Goal: Information Seeking & Learning: Learn about a topic

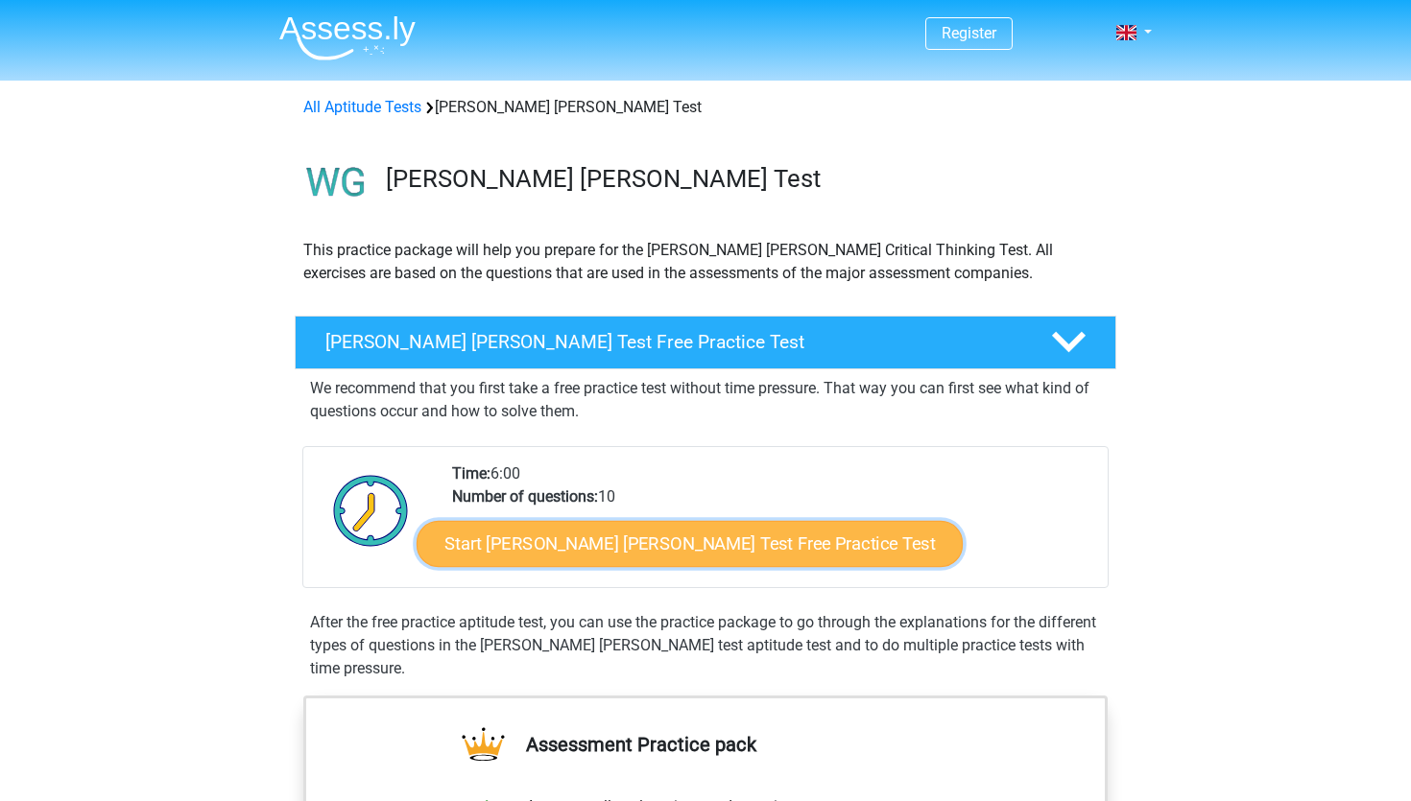
click at [618, 546] on link "Start Watson Glaser Test Free Practice Test" at bounding box center [690, 544] width 546 height 46
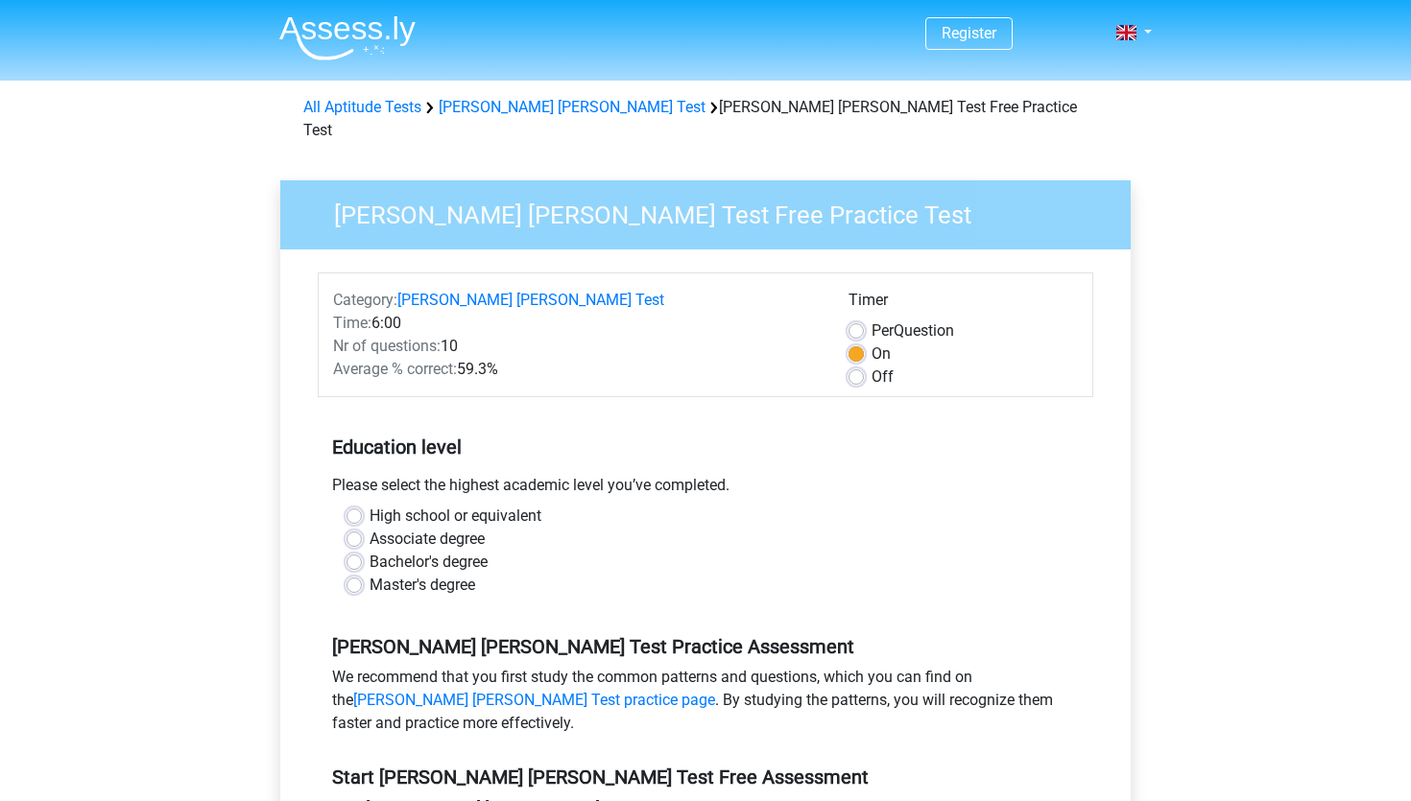
click at [469, 574] on label "Master's degree" at bounding box center [423, 585] width 106 height 23
click at [362, 574] on input "Master's degree" at bounding box center [353, 583] width 15 height 19
radio input "true"
click at [470, 551] on label "Bachelor's degree" at bounding box center [429, 562] width 118 height 23
click at [362, 551] on input "Bachelor's degree" at bounding box center [353, 560] width 15 height 19
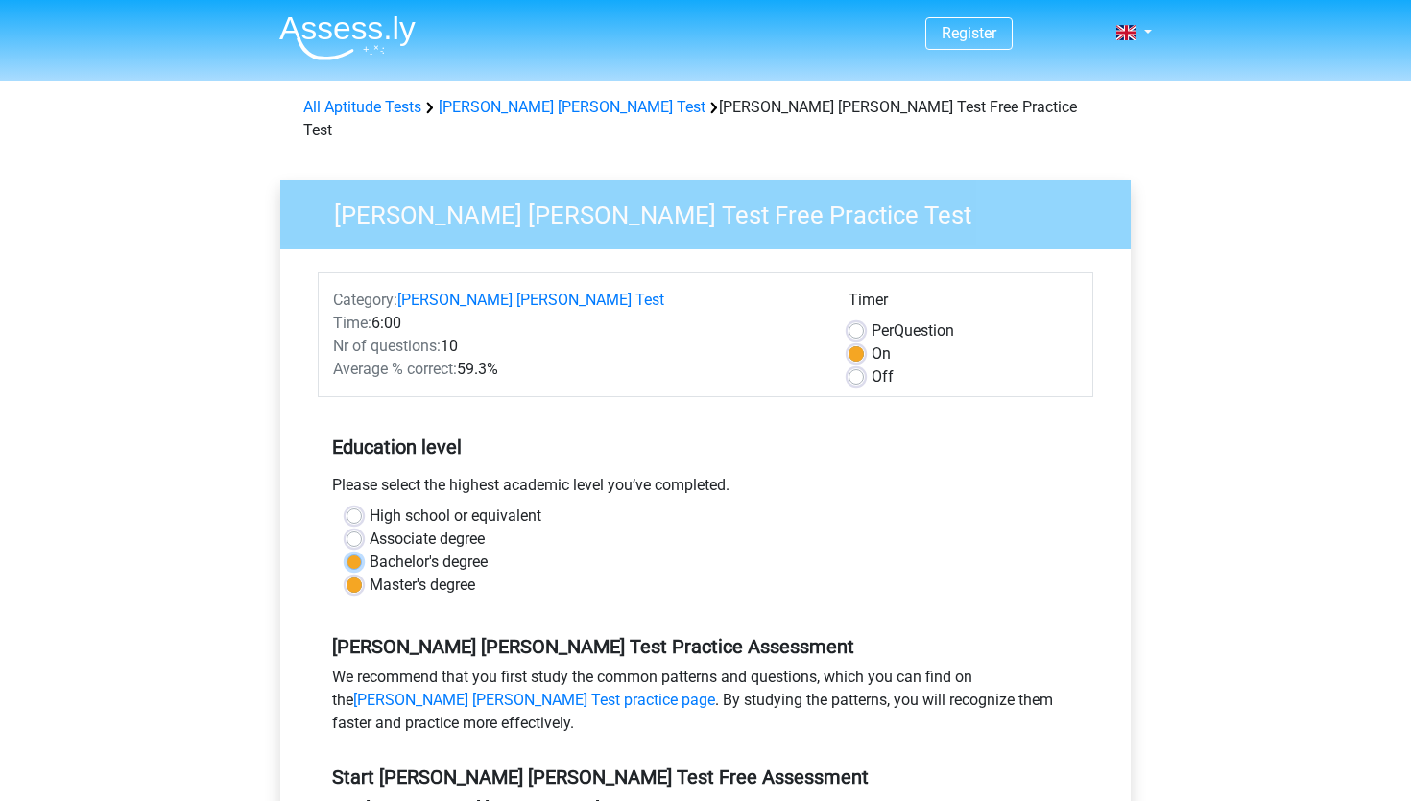
radio input "true"
click at [639, 574] on div "Master's degree" at bounding box center [705, 585] width 718 height 23
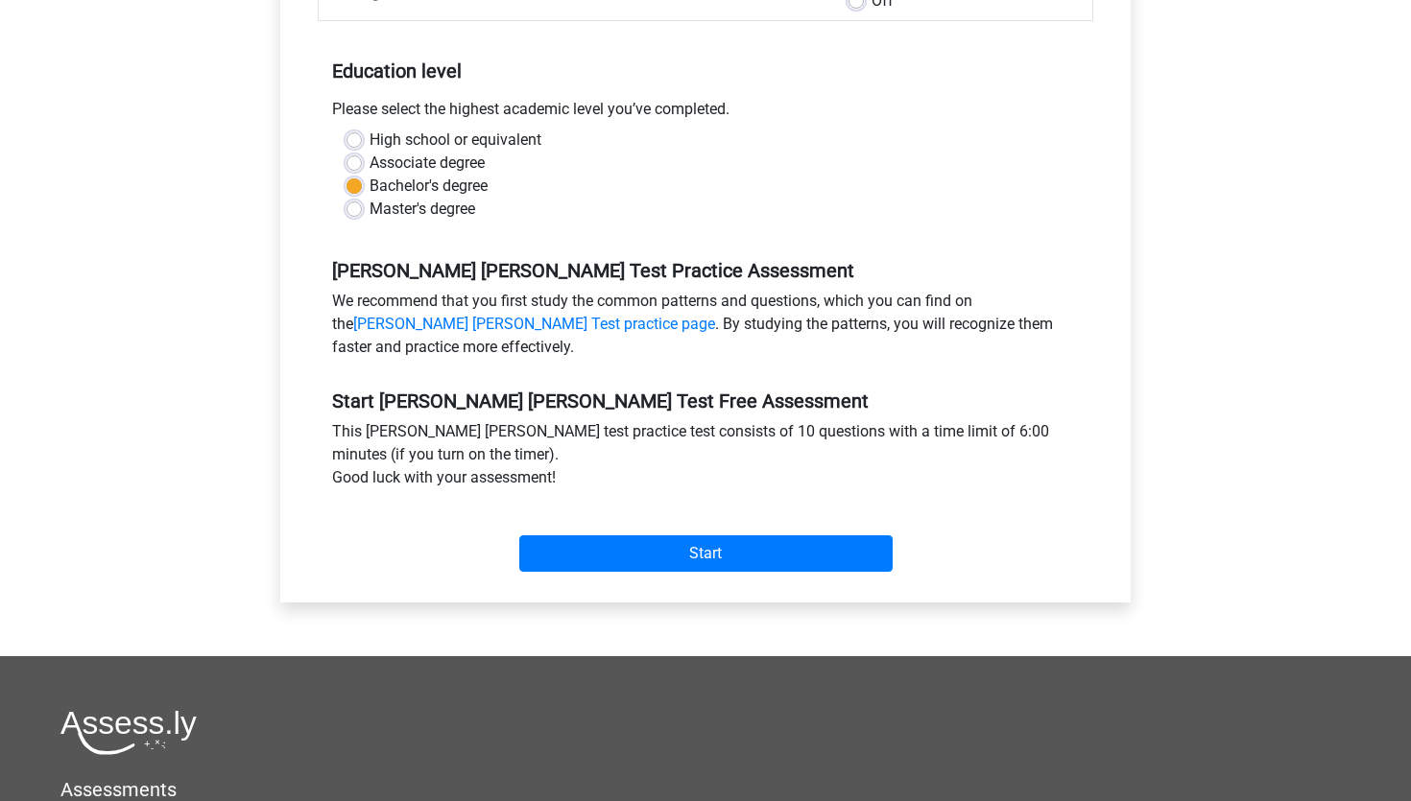
scroll to position [384, 0]
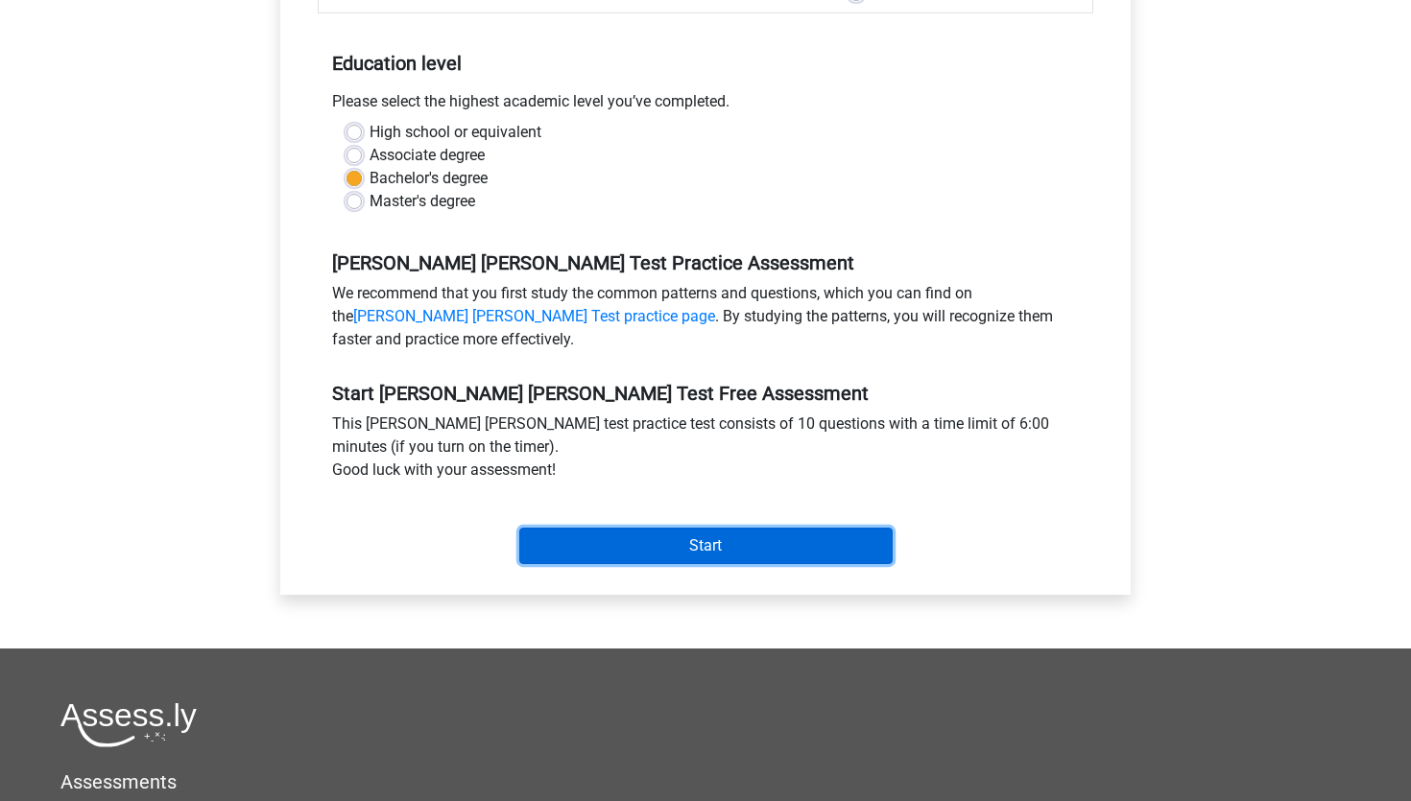
click at [670, 528] on input "Start" at bounding box center [705, 546] width 373 height 36
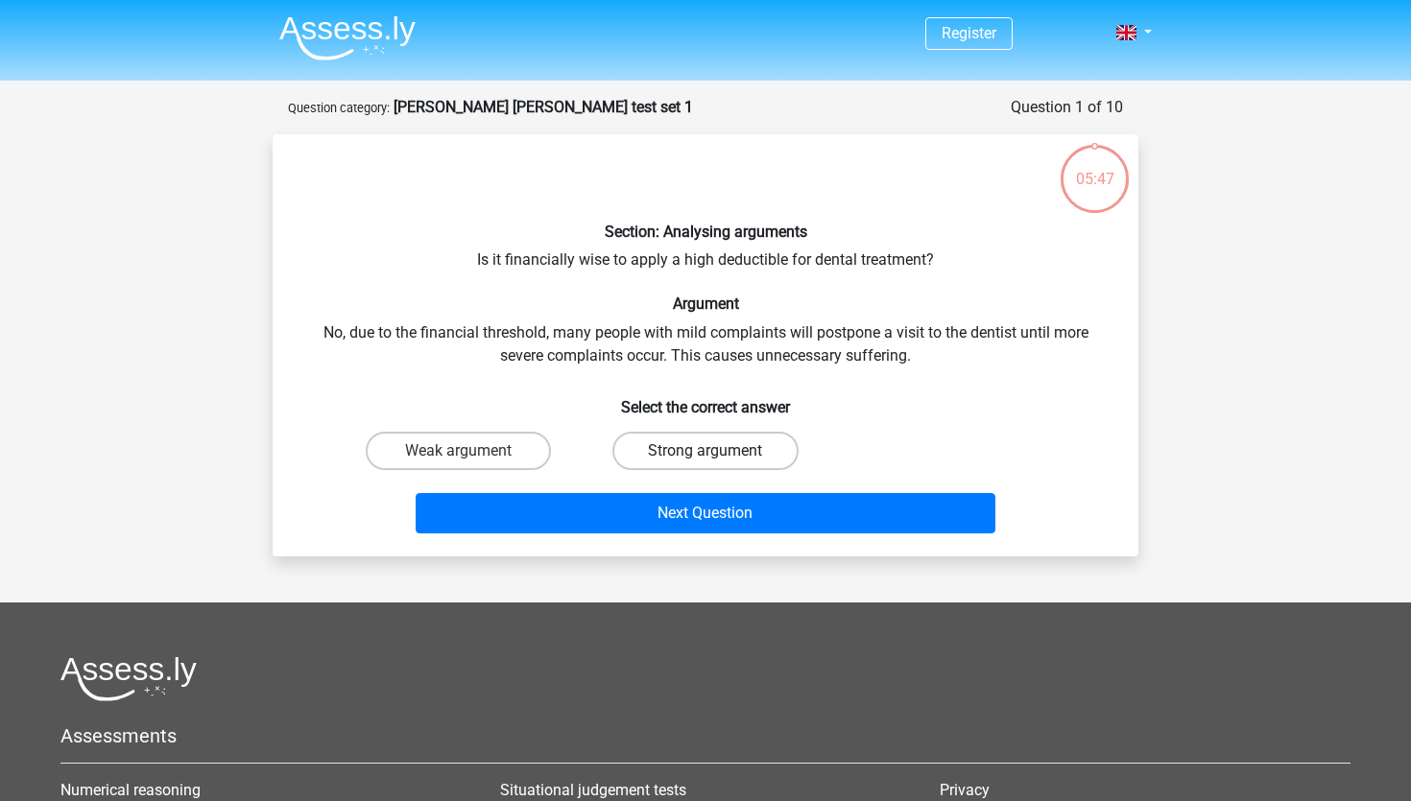
click at [696, 463] on label "Strong argument" at bounding box center [704, 451] width 185 height 38
click at [705, 463] on input "Strong argument" at bounding box center [711, 457] width 12 height 12
radio input "true"
click at [761, 537] on div "Next Question" at bounding box center [705, 517] width 741 height 48
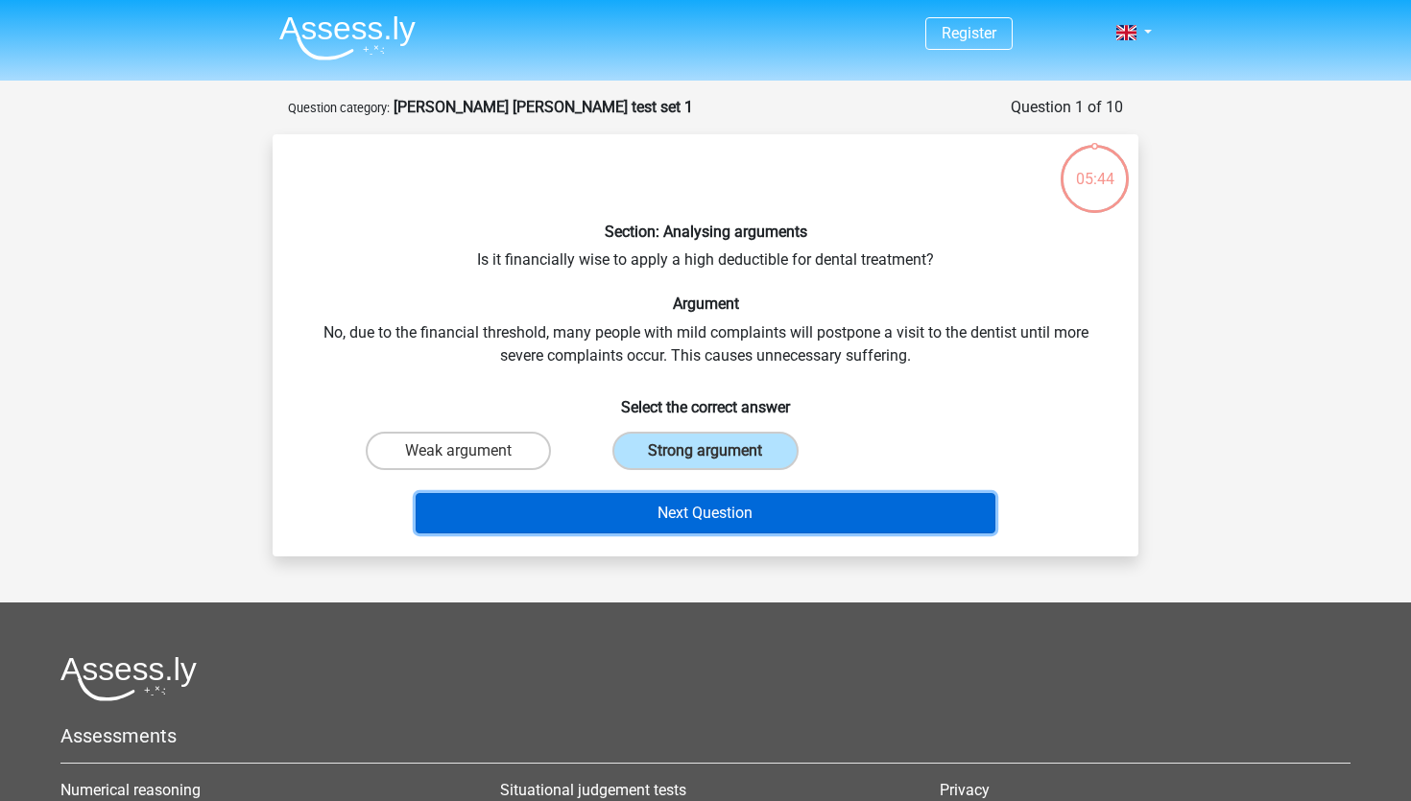
click at [759, 524] on button "Next Question" at bounding box center [706, 513] width 581 height 40
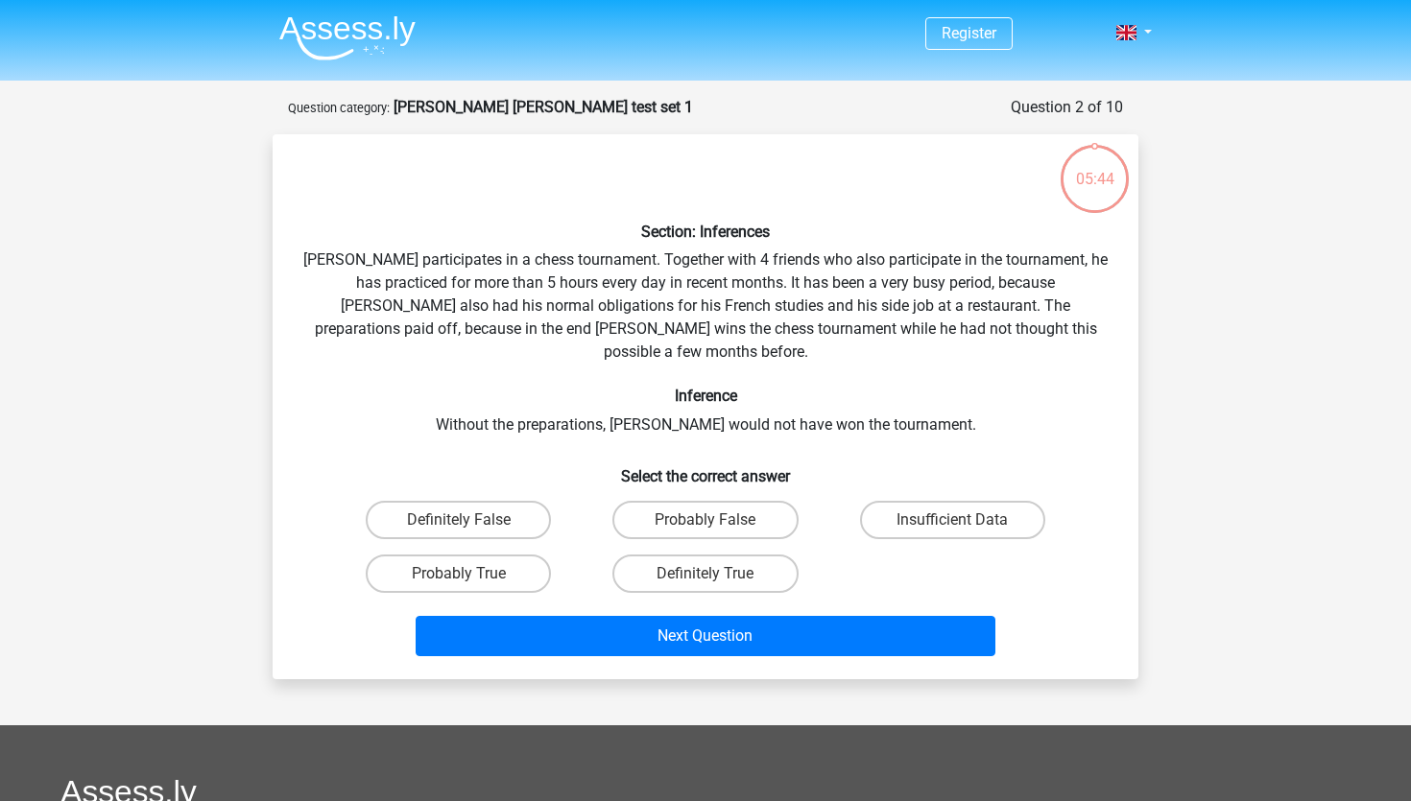
scroll to position [96, 0]
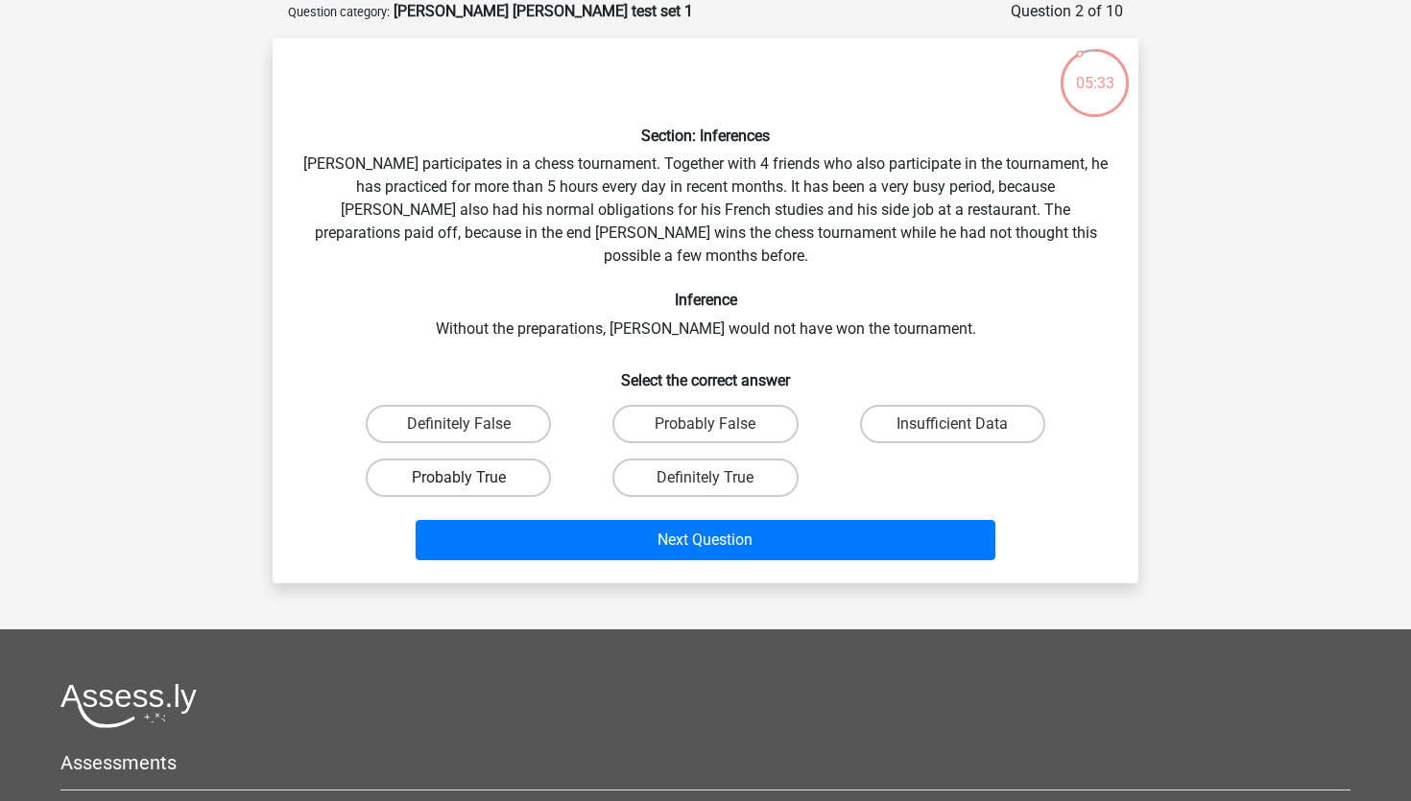
click at [503, 459] on label "Probably True" at bounding box center [458, 478] width 185 height 38
click at [471, 478] on input "Probably True" at bounding box center [465, 484] width 12 height 12
radio input "true"
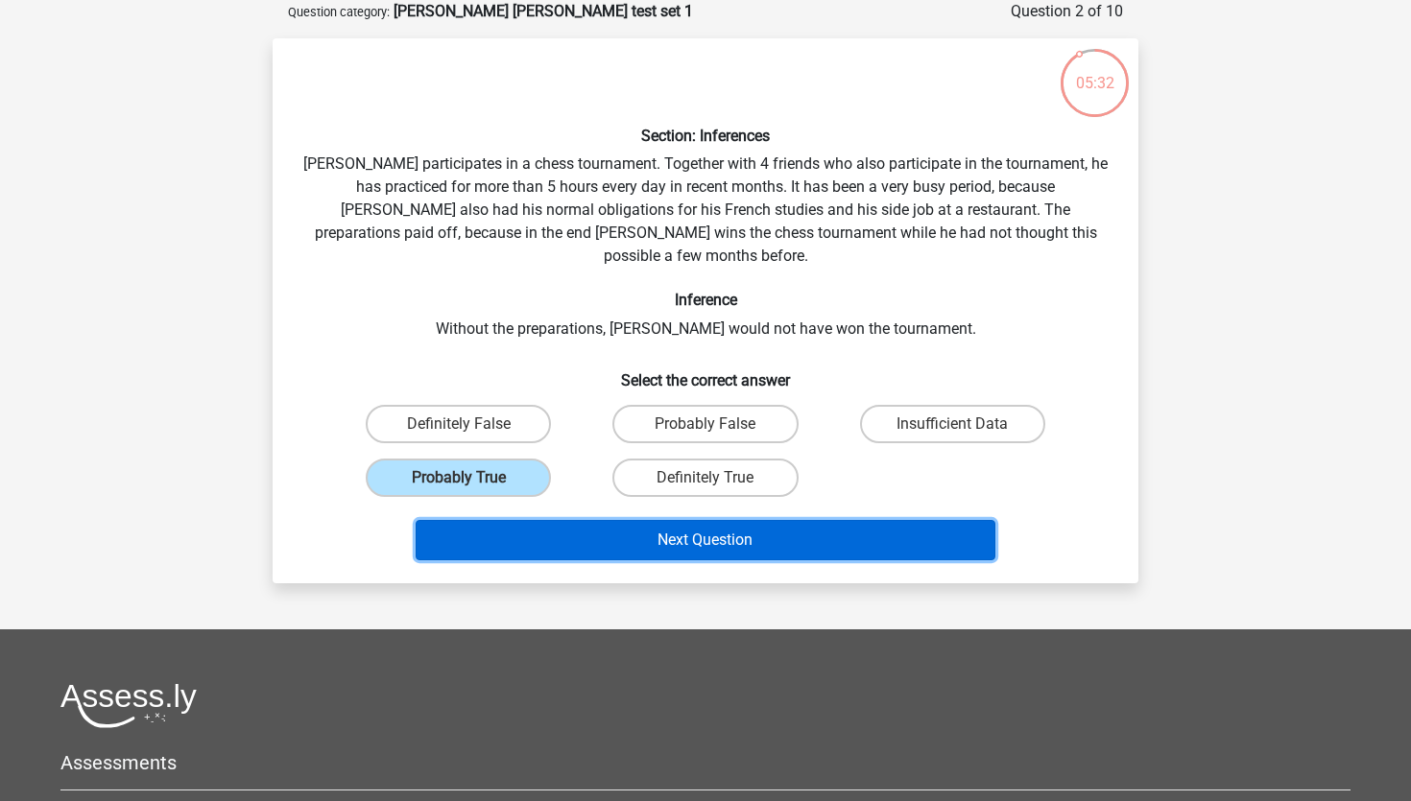
click at [674, 520] on button "Next Question" at bounding box center [706, 540] width 581 height 40
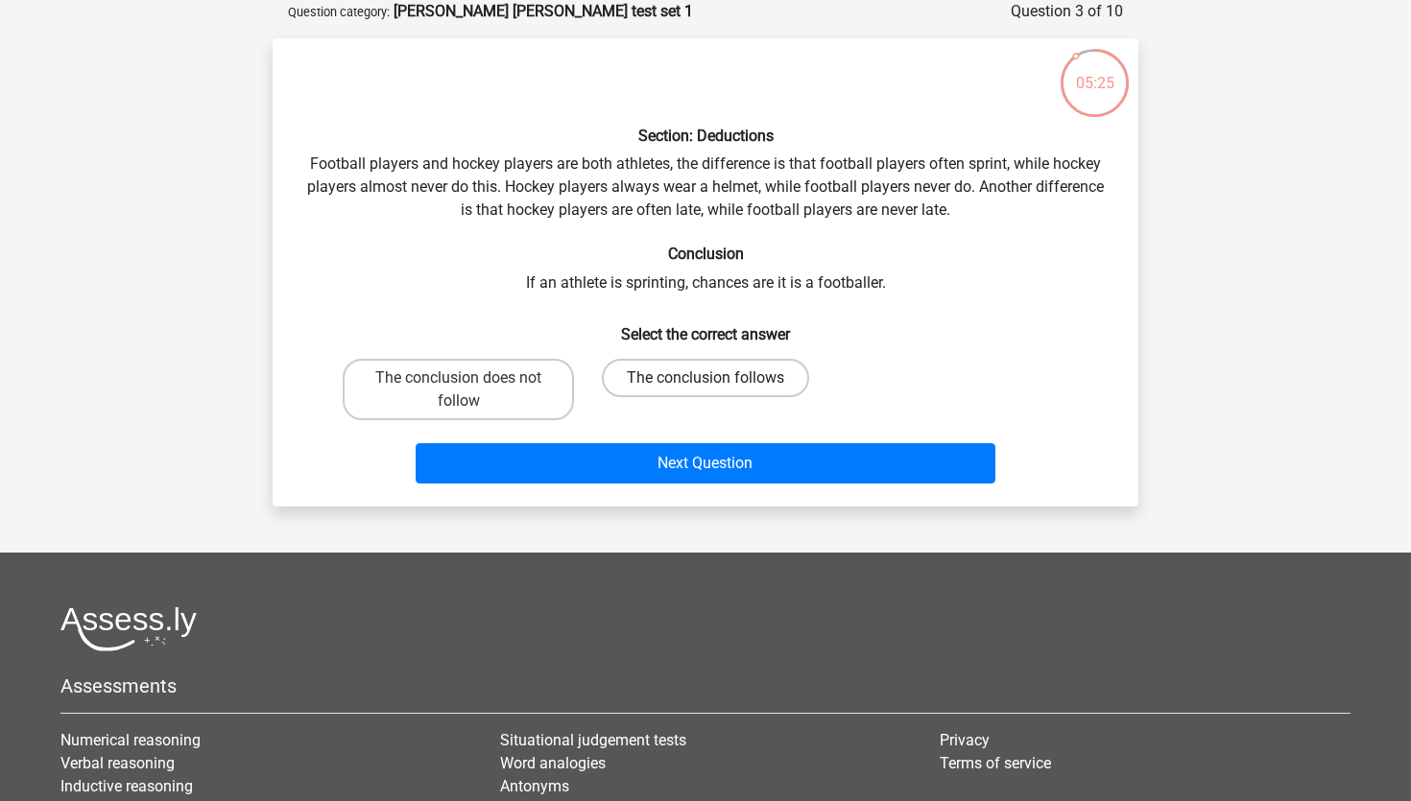
click at [675, 378] on label "The conclusion follows" at bounding box center [705, 378] width 207 height 38
click at [705, 378] on input "The conclusion follows" at bounding box center [711, 384] width 12 height 12
radio input "true"
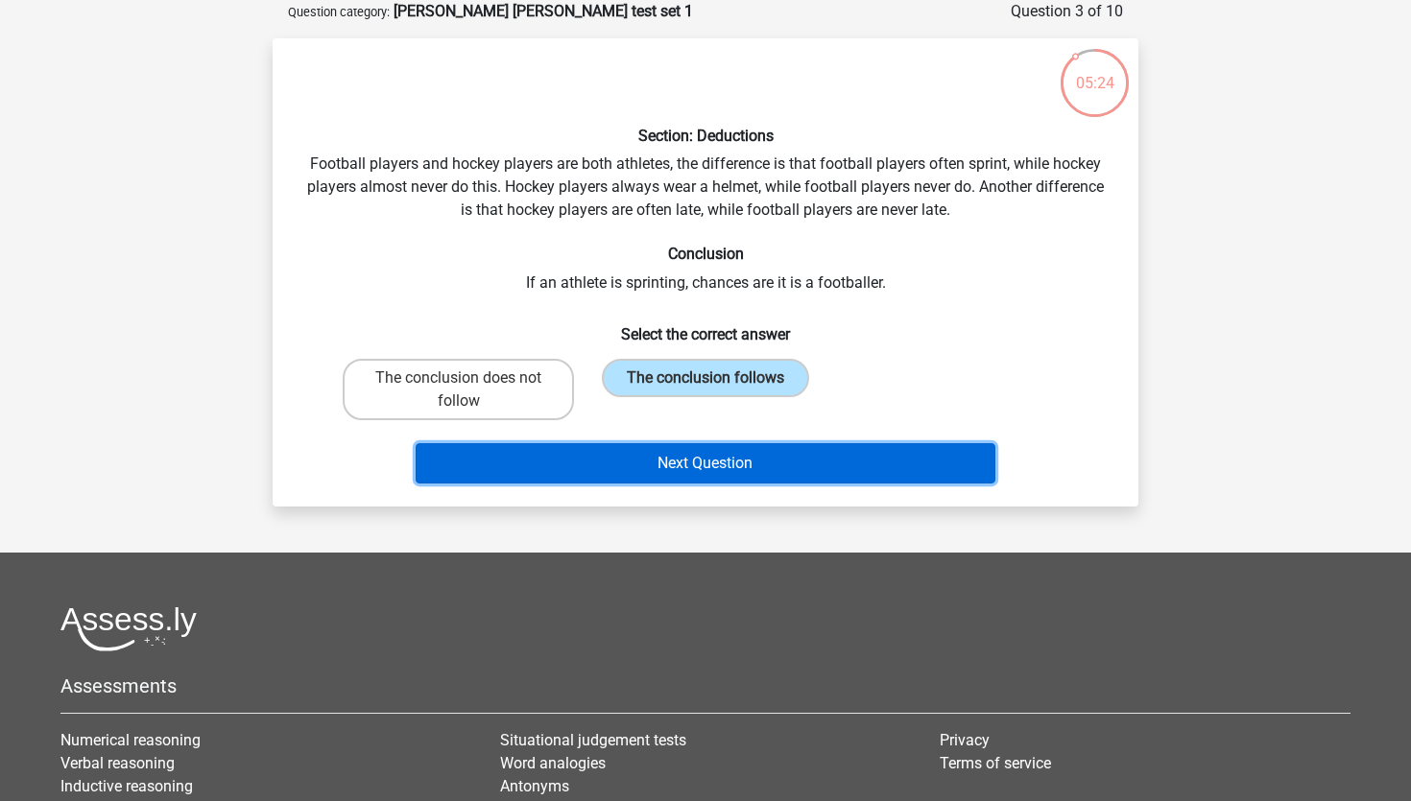
click at [755, 468] on button "Next Question" at bounding box center [706, 463] width 581 height 40
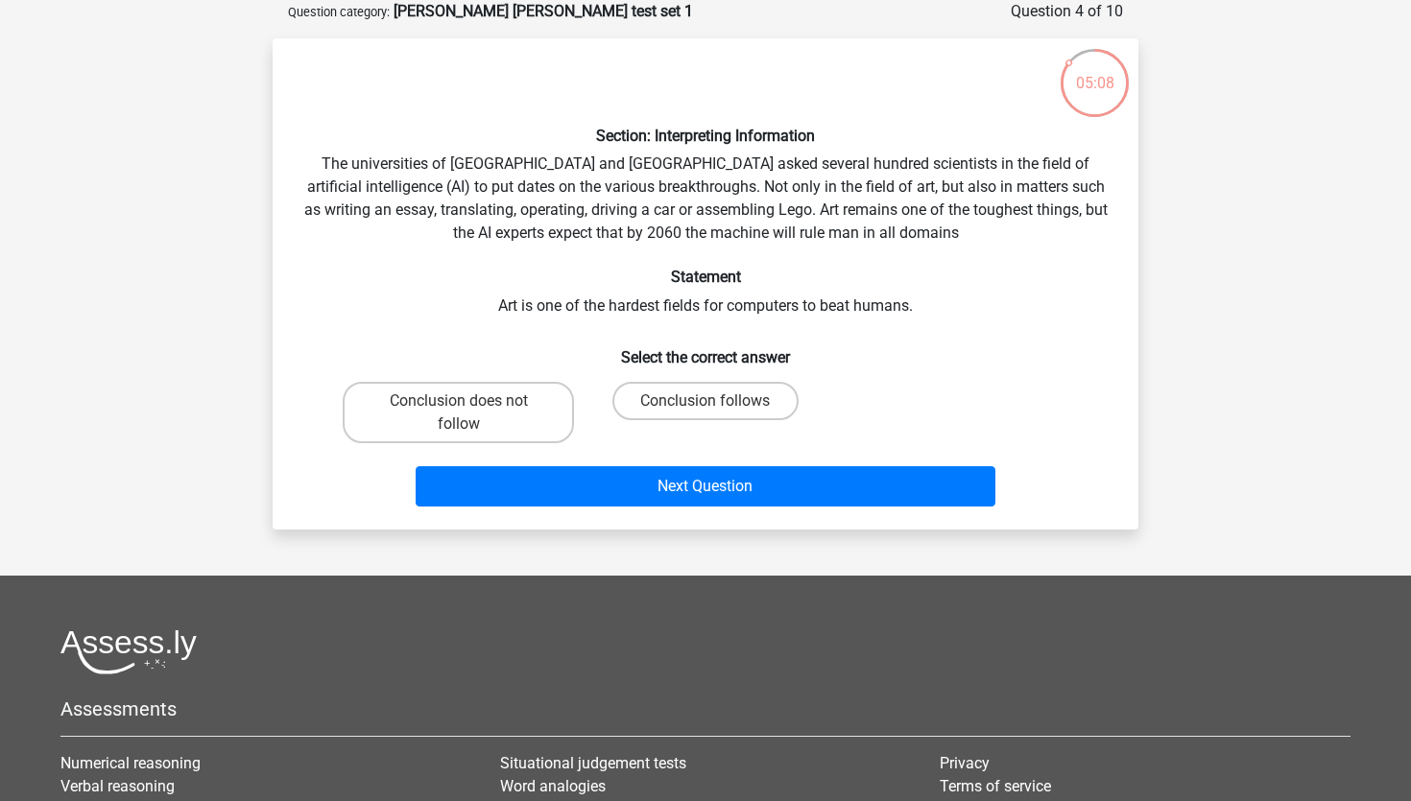
click at [707, 406] on input "Conclusion follows" at bounding box center [711, 407] width 12 height 12
radio input "true"
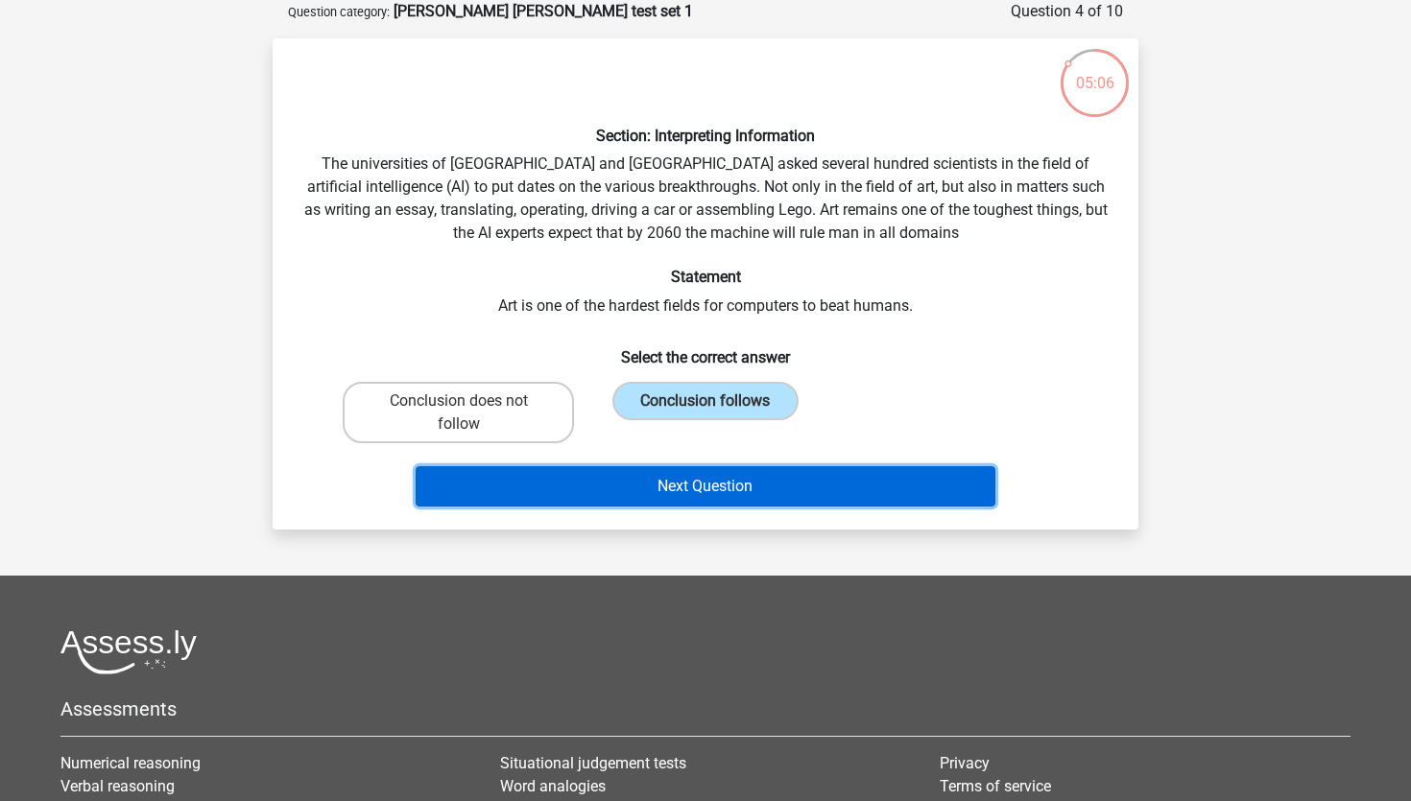
click at [752, 480] on button "Next Question" at bounding box center [706, 486] width 581 height 40
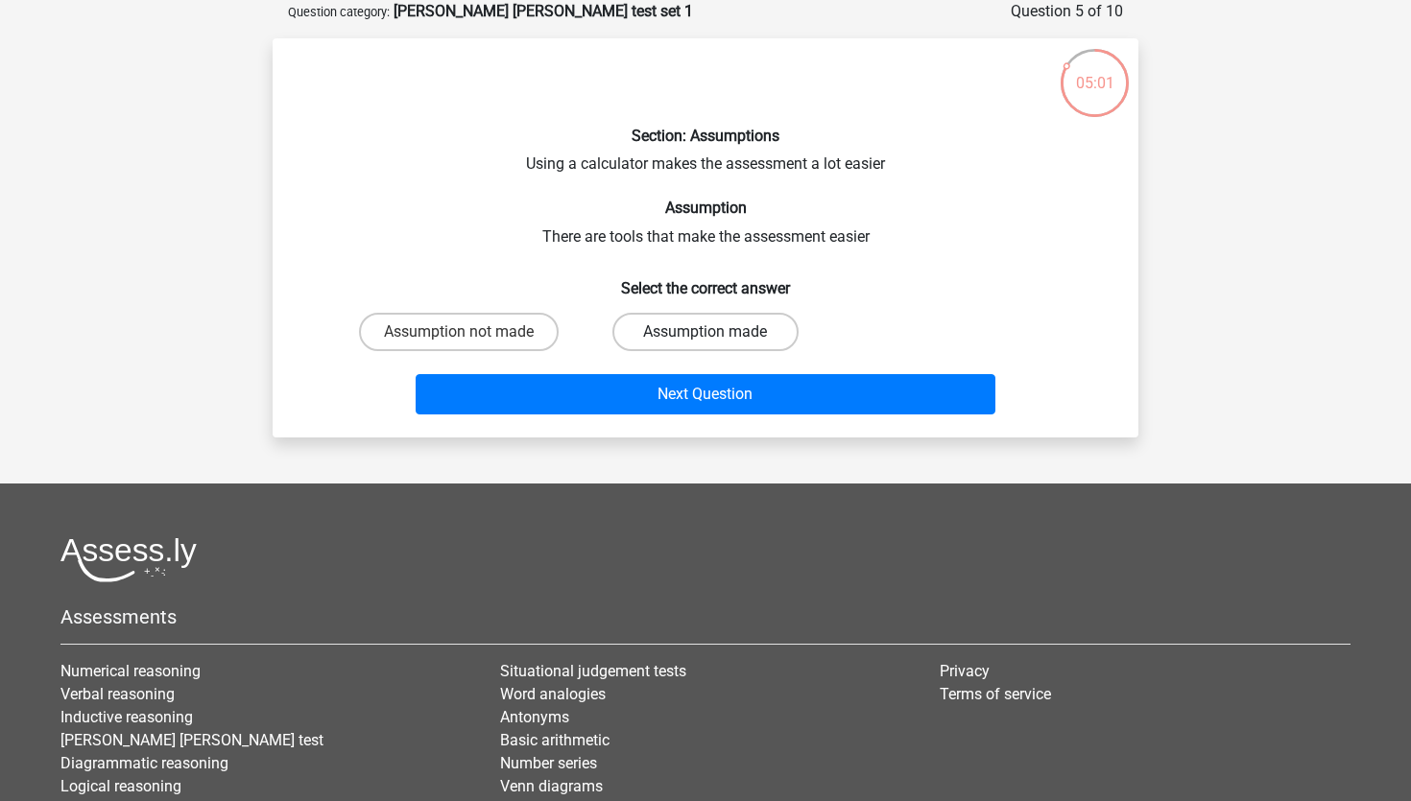
click at [673, 334] on label "Assumption made" at bounding box center [704, 332] width 185 height 38
click at [705, 334] on input "Assumption made" at bounding box center [711, 338] width 12 height 12
radio input "true"
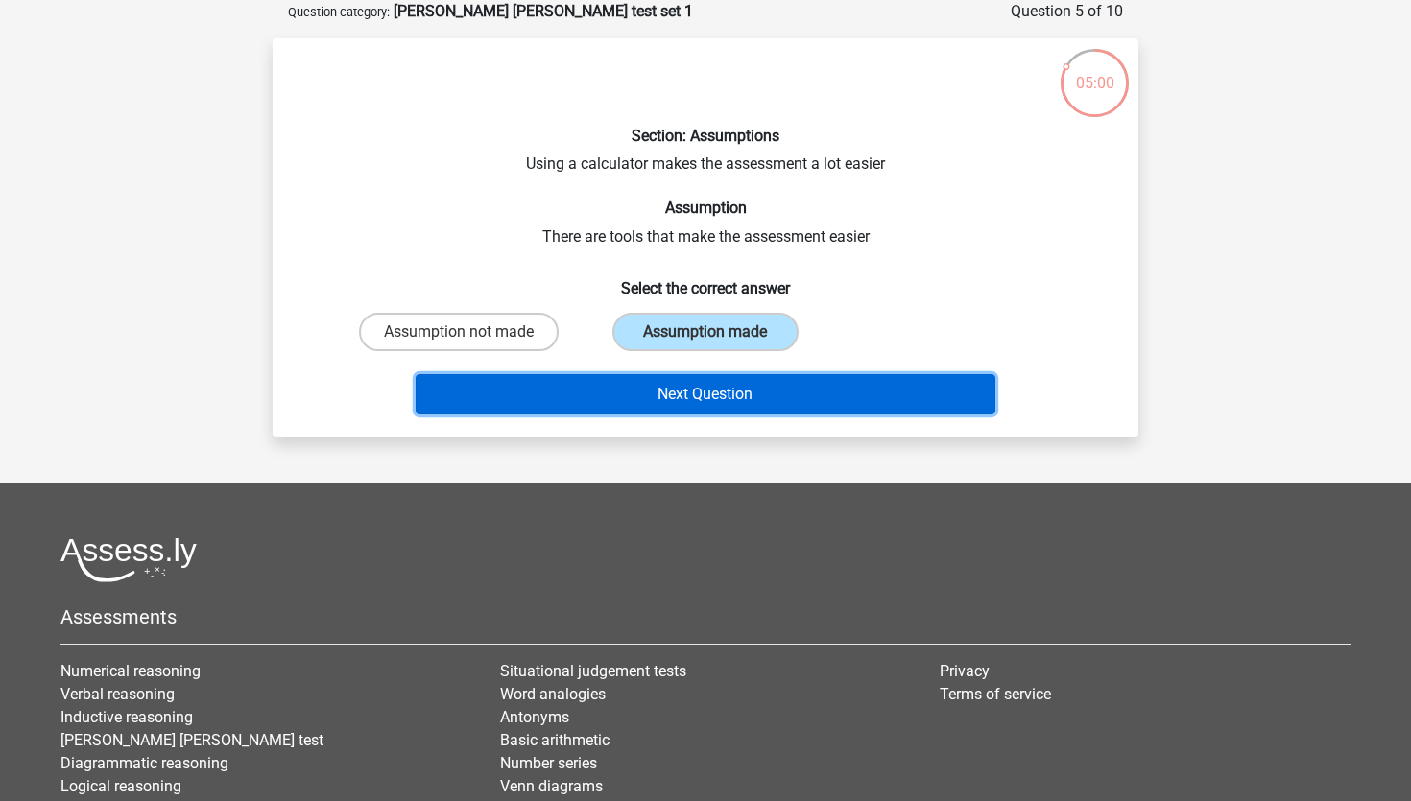
click at [739, 403] on button "Next Question" at bounding box center [706, 394] width 581 height 40
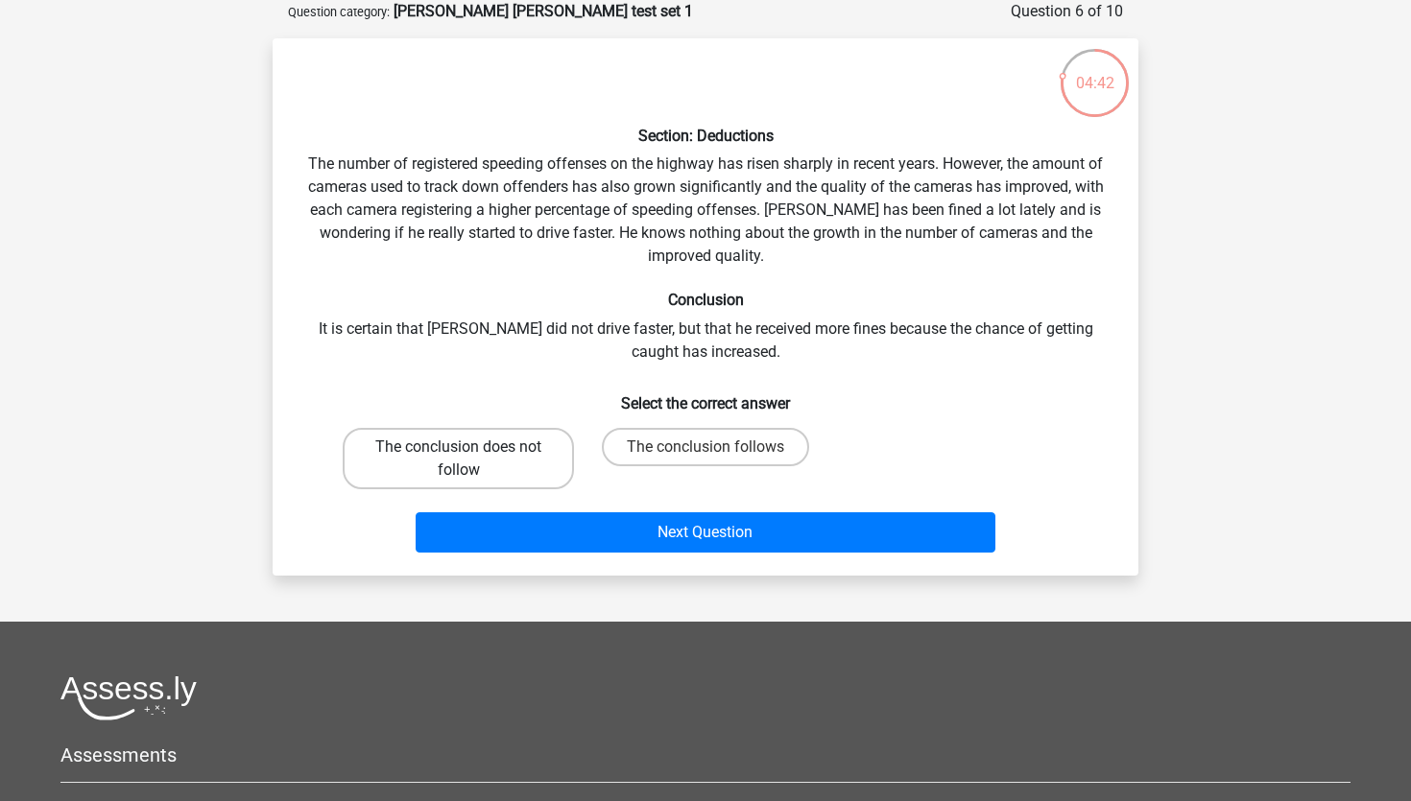
click at [536, 446] on label "The conclusion does not follow" at bounding box center [458, 458] width 231 height 61
click at [471, 447] on input "The conclusion does not follow" at bounding box center [465, 453] width 12 height 12
radio input "true"
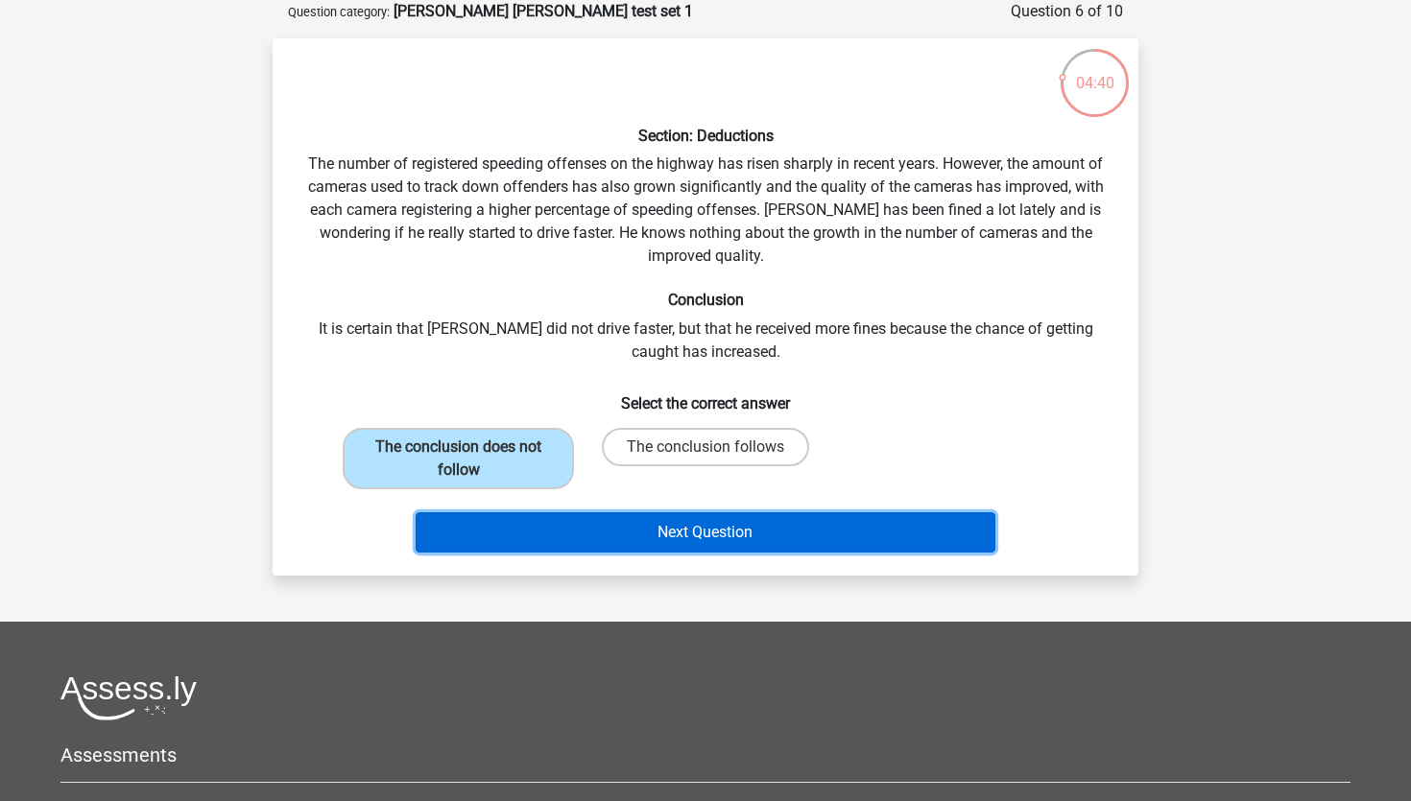
click at [685, 532] on button "Next Question" at bounding box center [706, 533] width 581 height 40
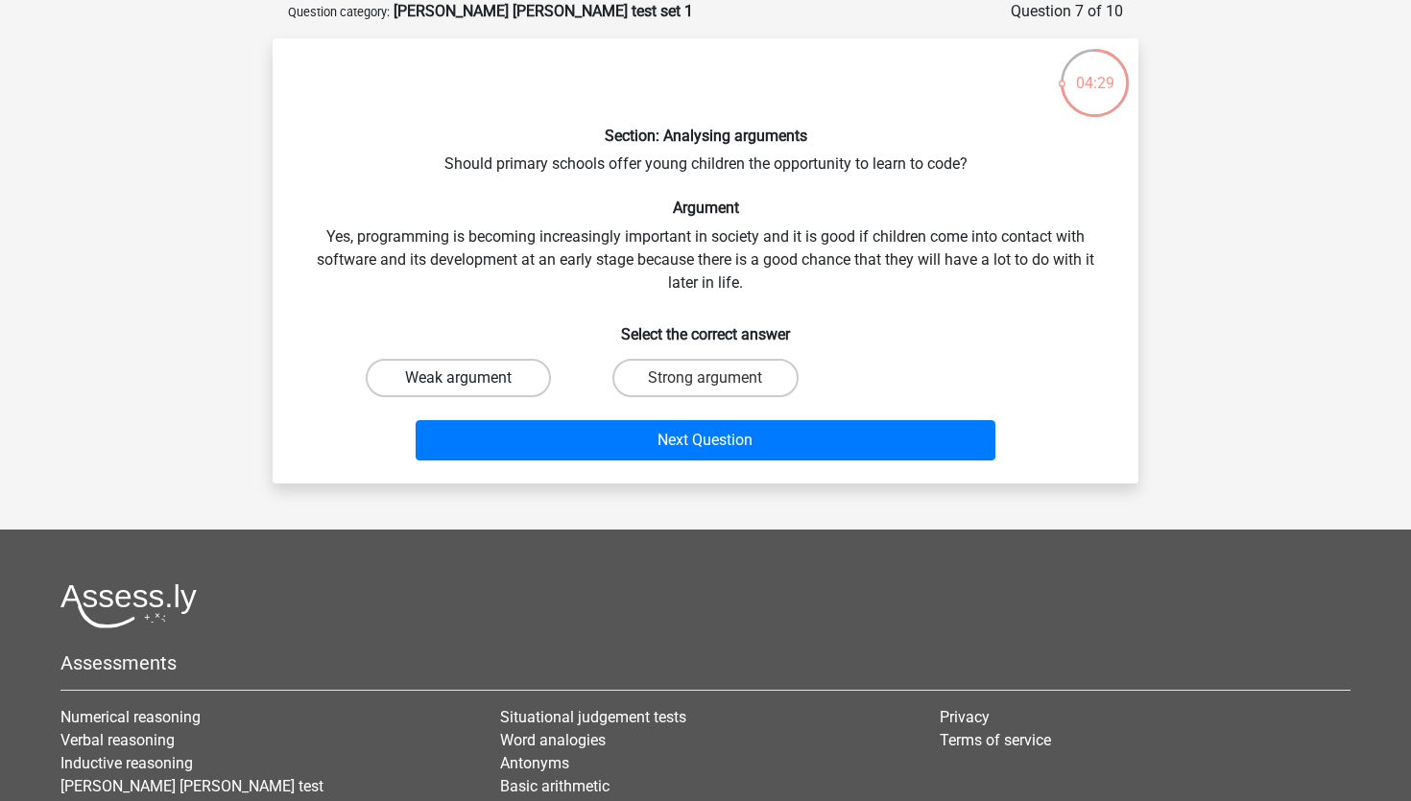
click at [506, 370] on label "Weak argument" at bounding box center [458, 378] width 185 height 38
click at [471, 378] on input "Weak argument" at bounding box center [465, 384] width 12 height 12
radio input "true"
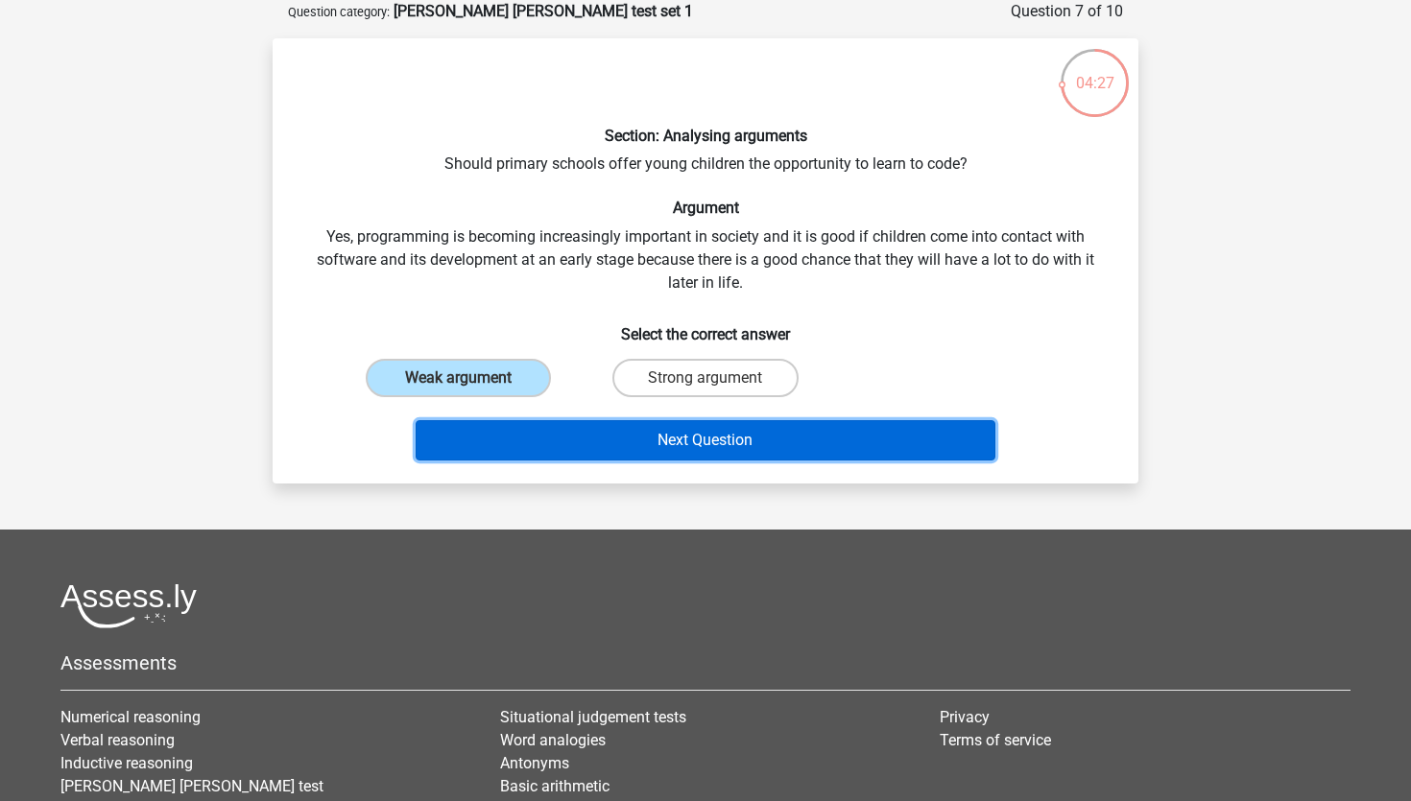
click at [697, 430] on button "Next Question" at bounding box center [706, 440] width 581 height 40
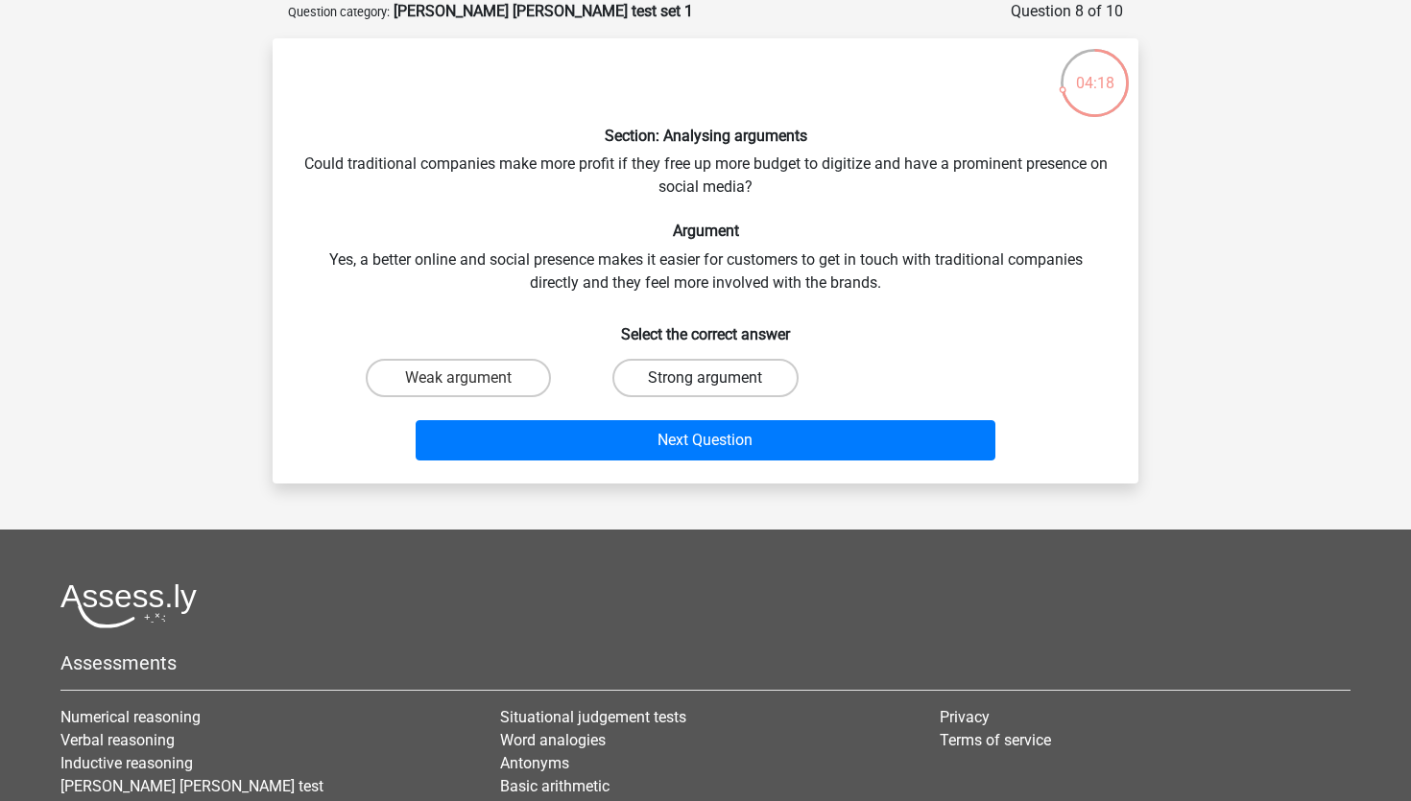
click at [679, 372] on label "Strong argument" at bounding box center [704, 378] width 185 height 38
click at [705, 378] on input "Strong argument" at bounding box center [711, 384] width 12 height 12
radio input "true"
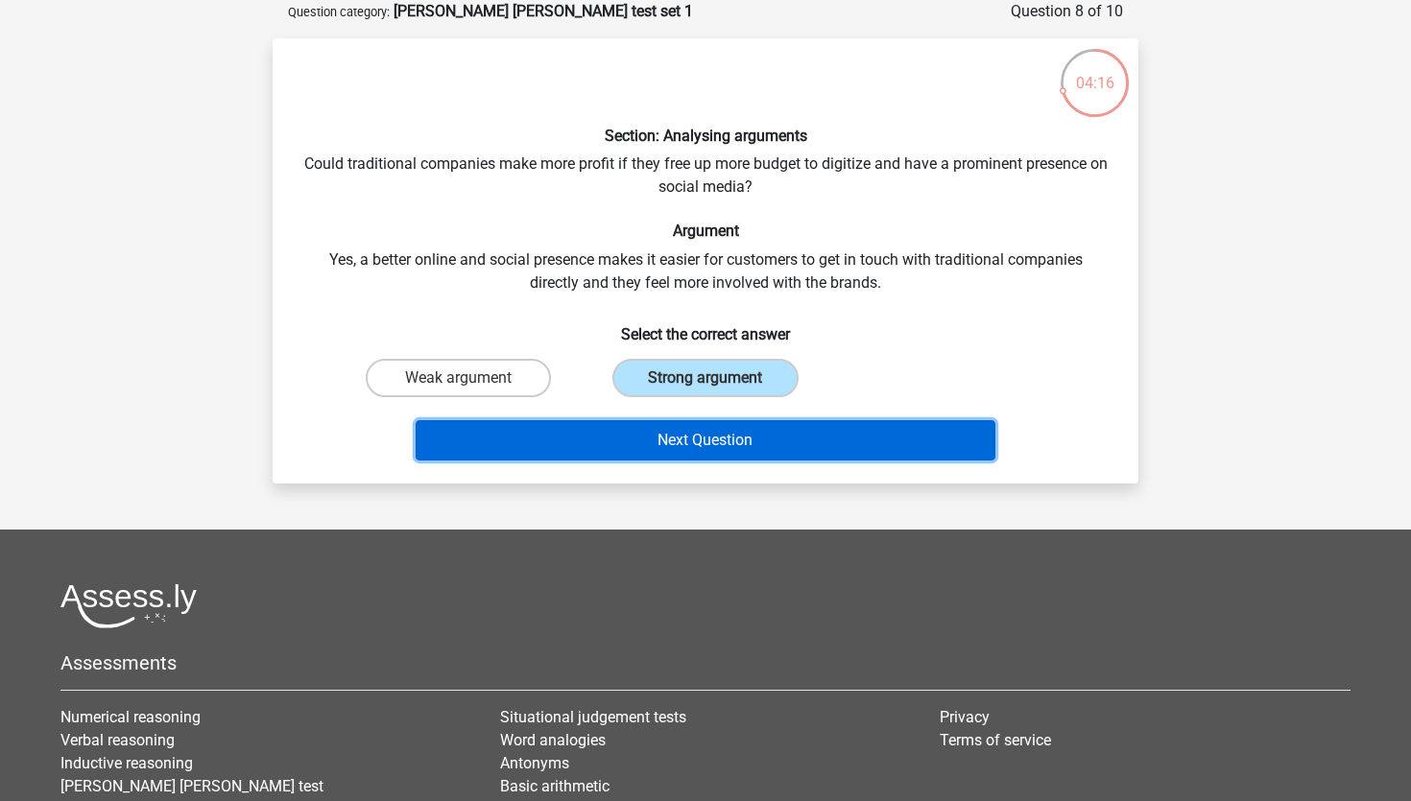
click at [784, 441] on button "Next Question" at bounding box center [706, 440] width 581 height 40
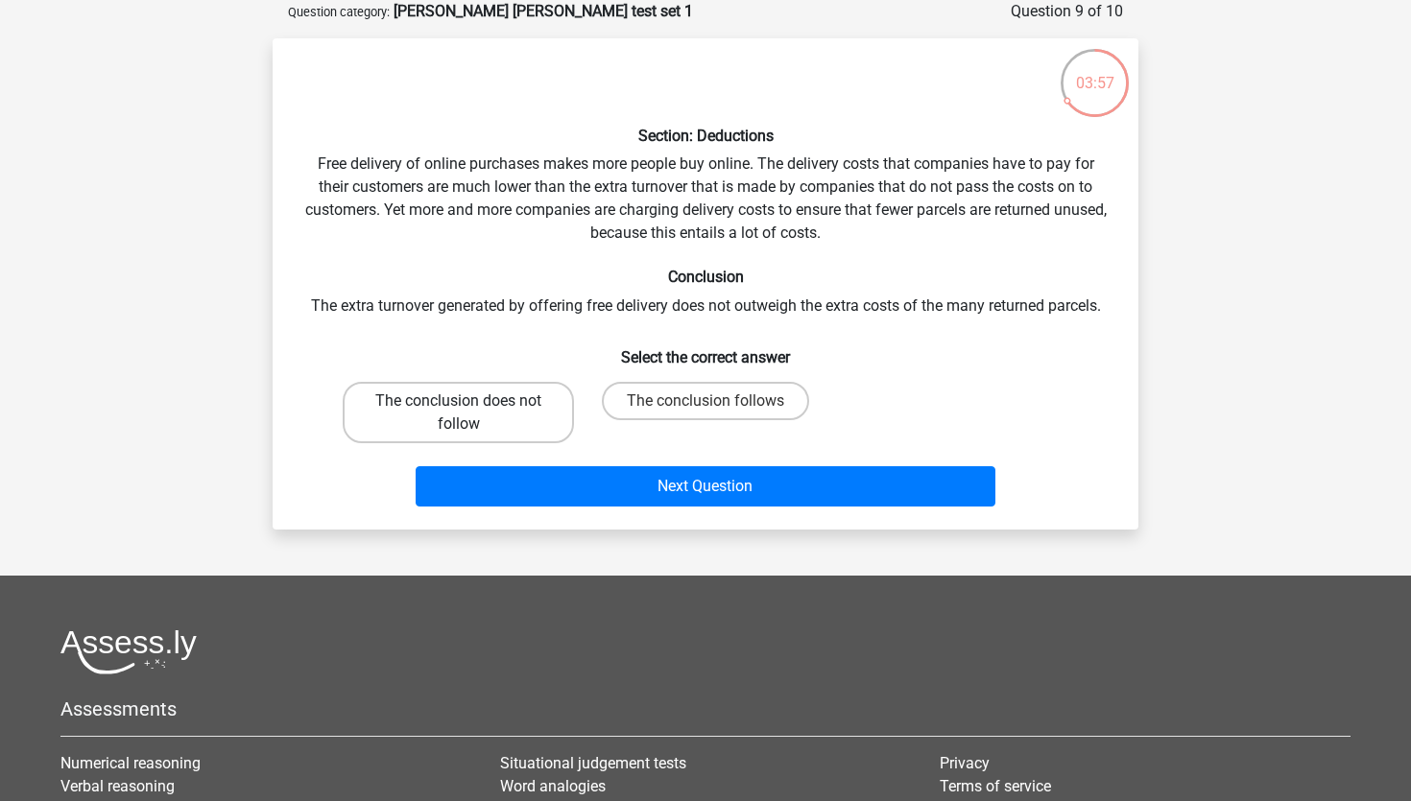
click at [476, 408] on label "The conclusion does not follow" at bounding box center [458, 412] width 231 height 61
click at [471, 408] on input "The conclusion does not follow" at bounding box center [465, 407] width 12 height 12
radio input "true"
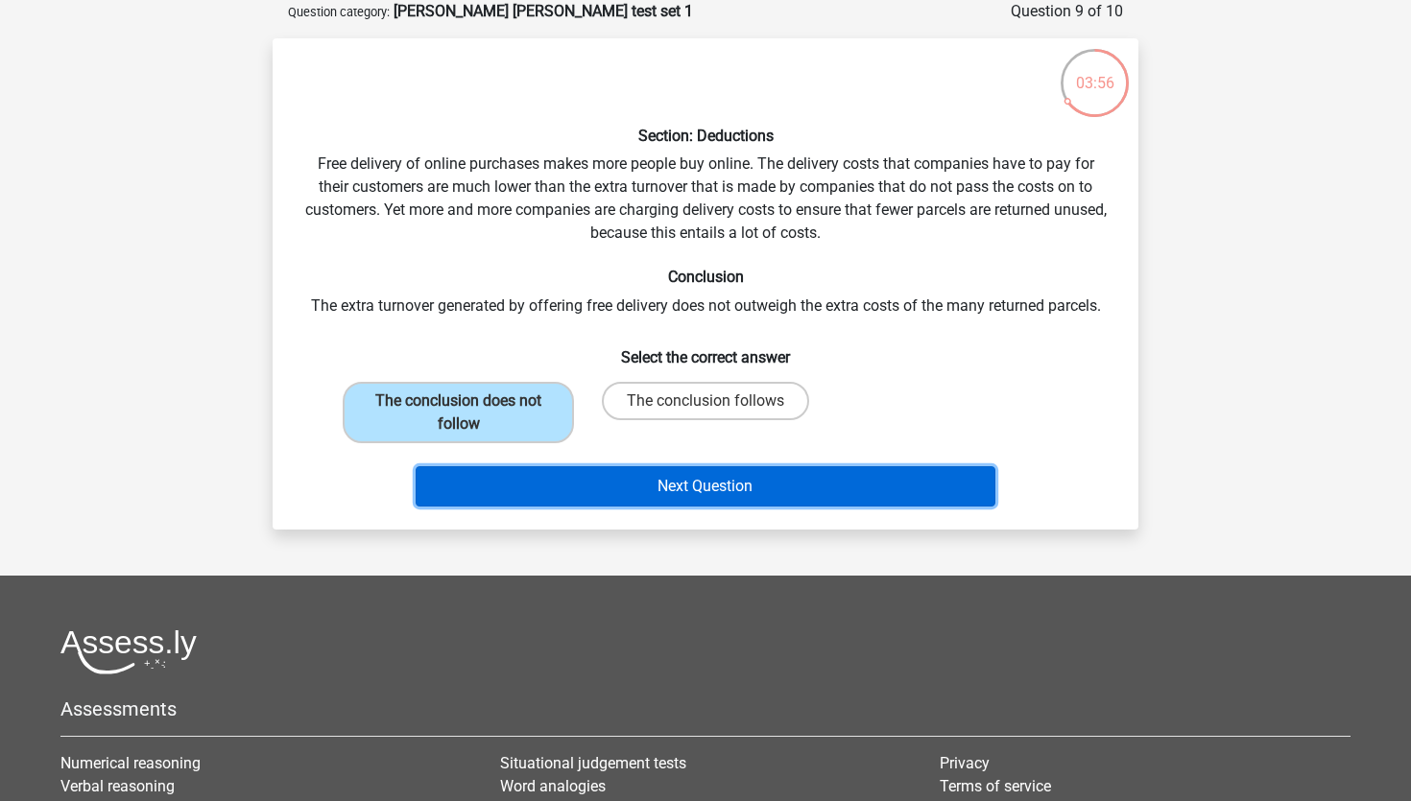
click at [588, 482] on button "Next Question" at bounding box center [706, 486] width 581 height 40
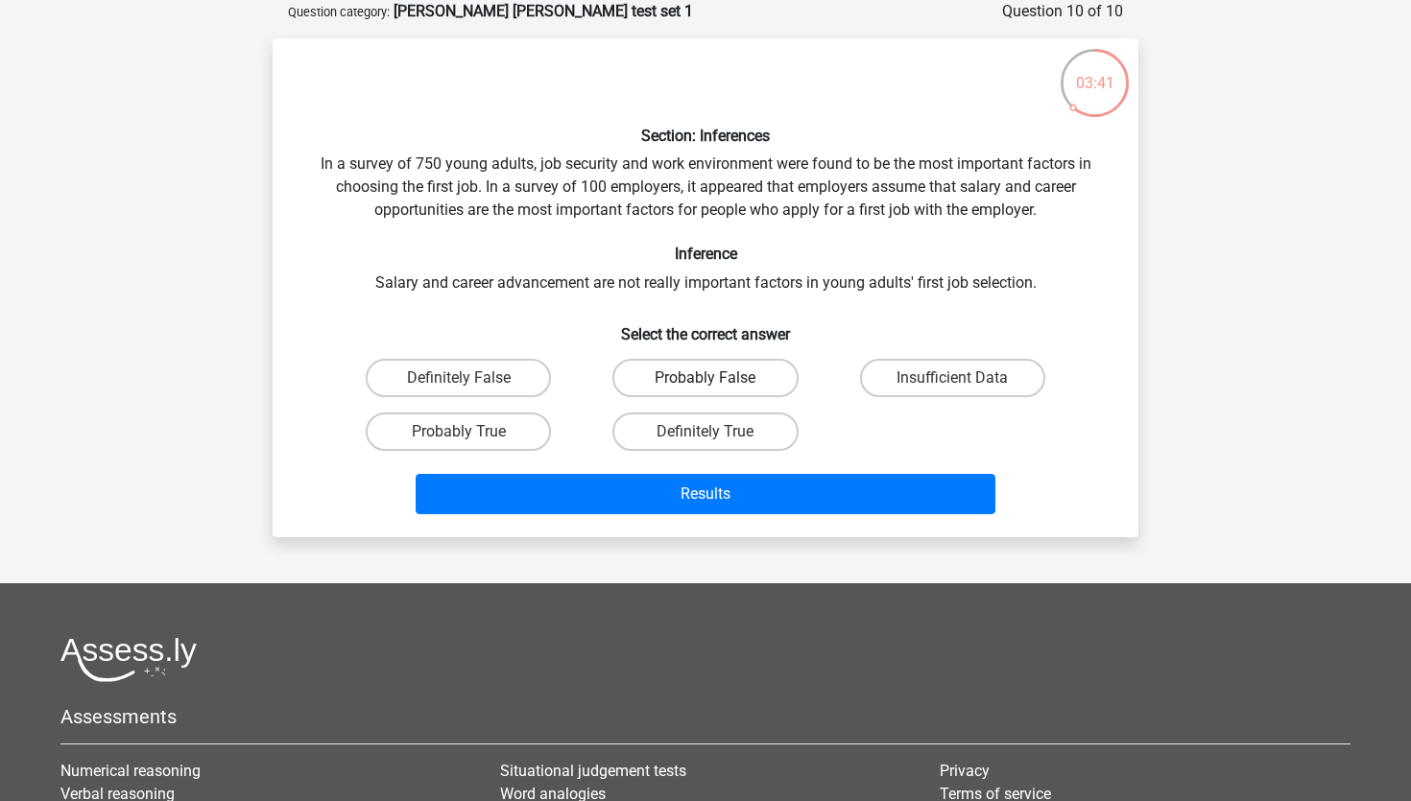
click at [755, 377] on label "Probably False" at bounding box center [704, 378] width 185 height 38
click at [718, 378] on input "Probably False" at bounding box center [711, 384] width 12 height 12
radio input "true"
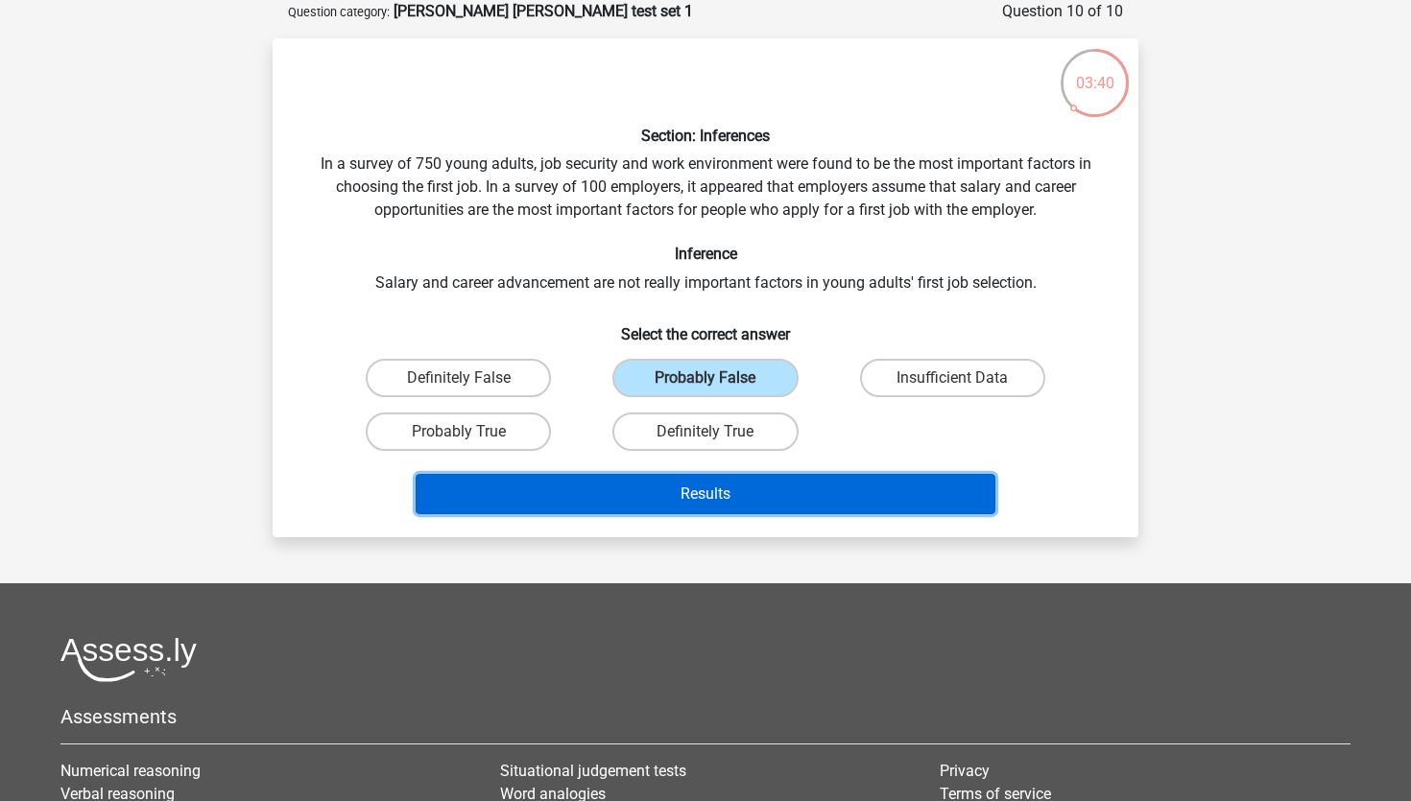
click at [761, 487] on button "Results" at bounding box center [706, 494] width 581 height 40
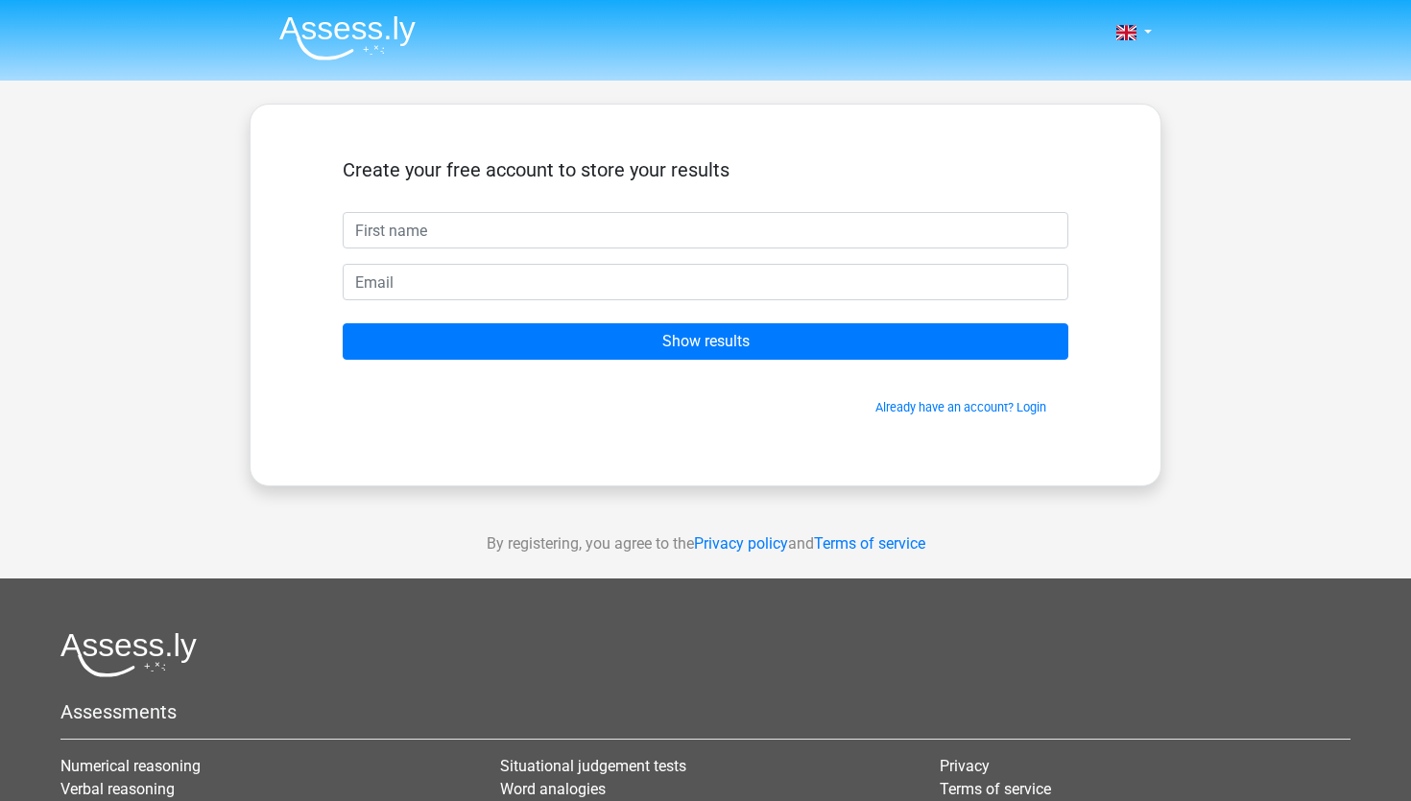
type input "a"
type input "[DEMOGRAPHIC_DATA]"
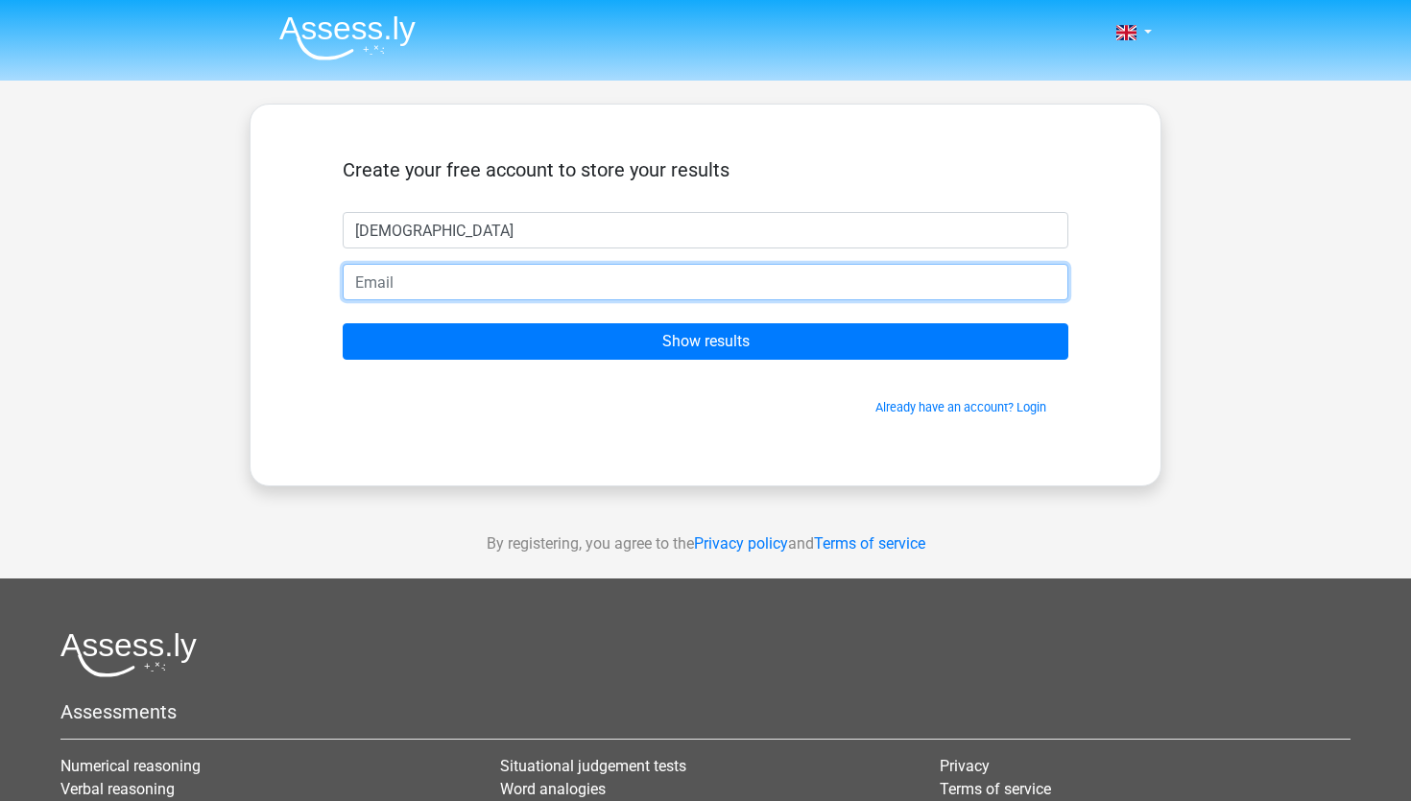
click at [751, 279] on input "email" at bounding box center [706, 282] width 726 height 36
type input "[EMAIL_ADDRESS][DOMAIN_NAME]"
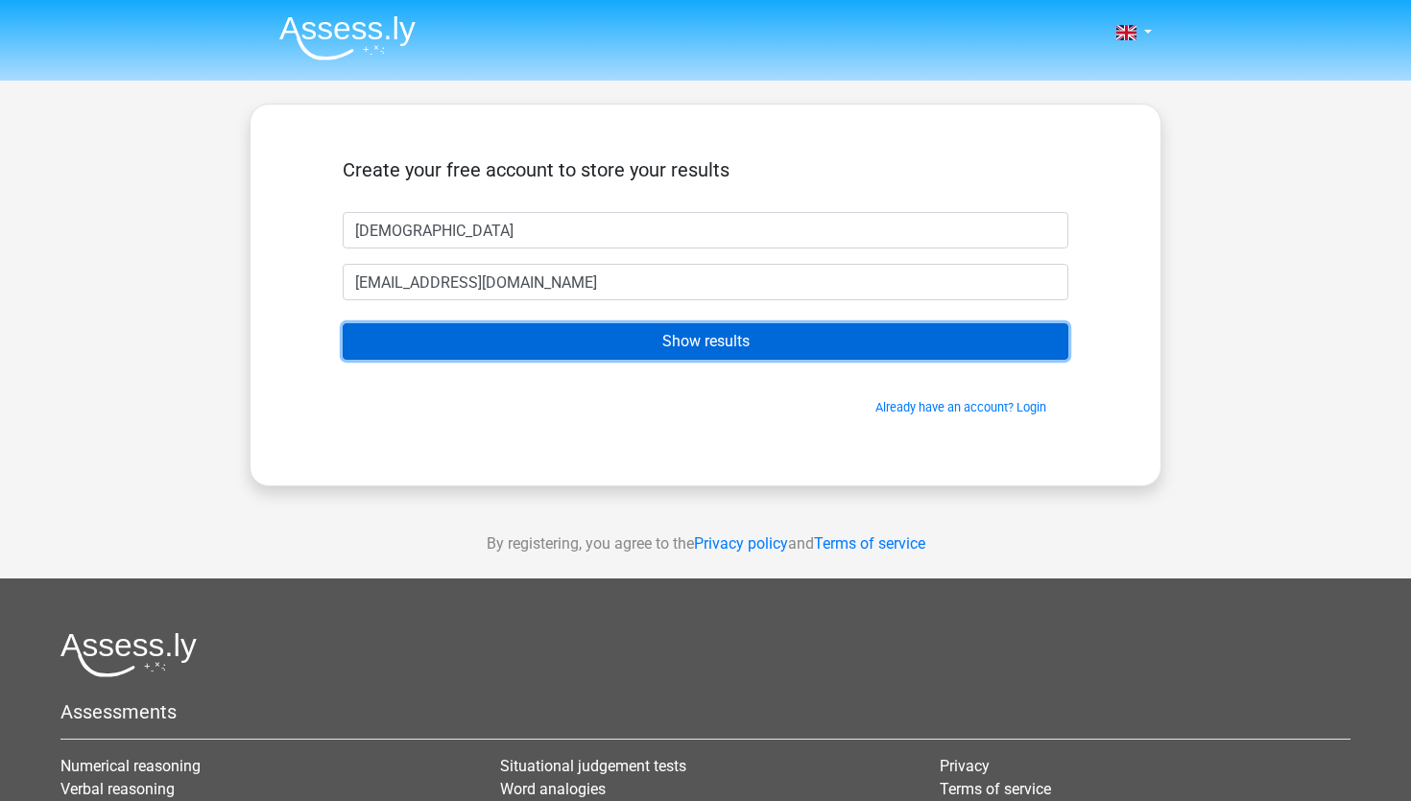
click at [647, 351] on input "Show results" at bounding box center [706, 341] width 726 height 36
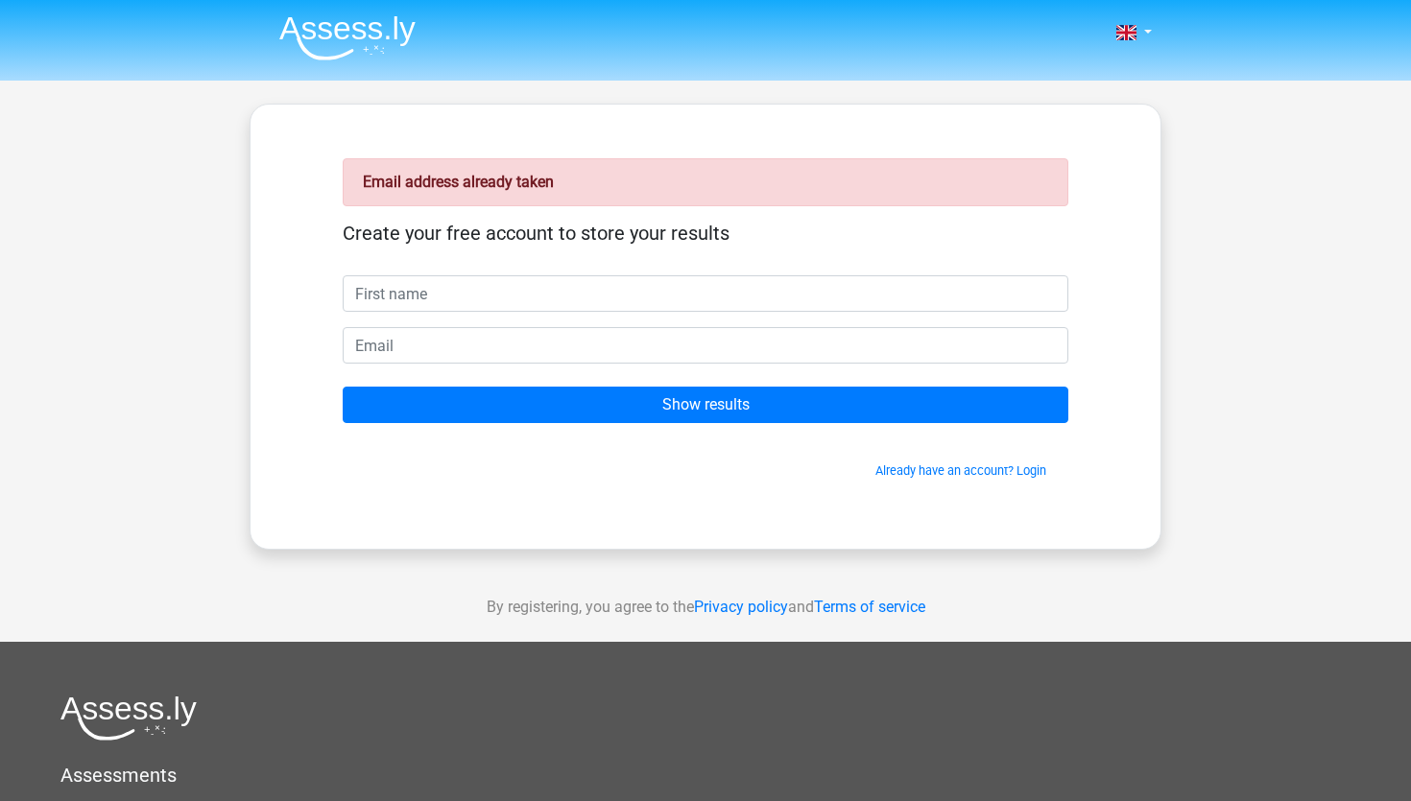
click at [593, 298] on input "text" at bounding box center [706, 293] width 726 height 36
type input "Muhammad"
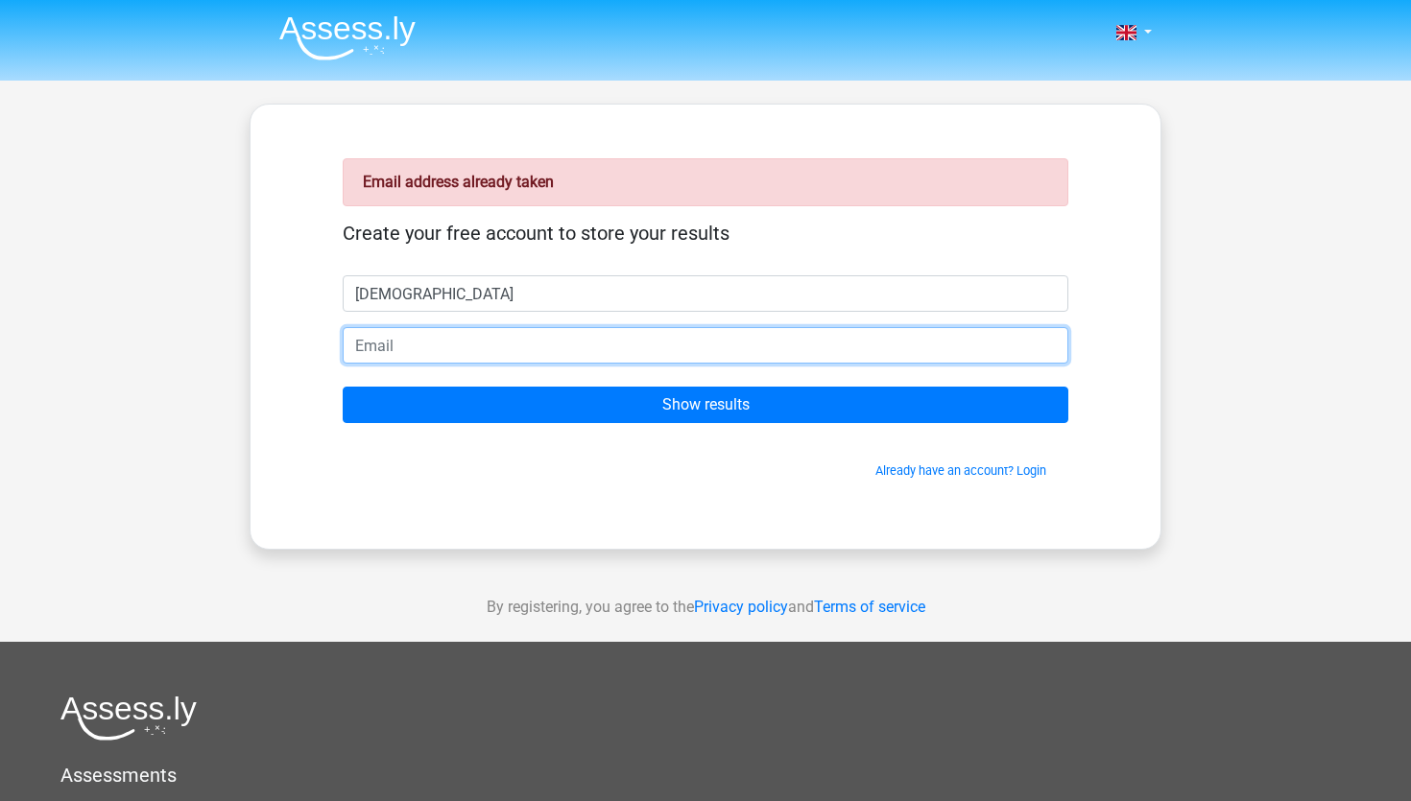
click at [524, 363] on input "email" at bounding box center [706, 345] width 726 height 36
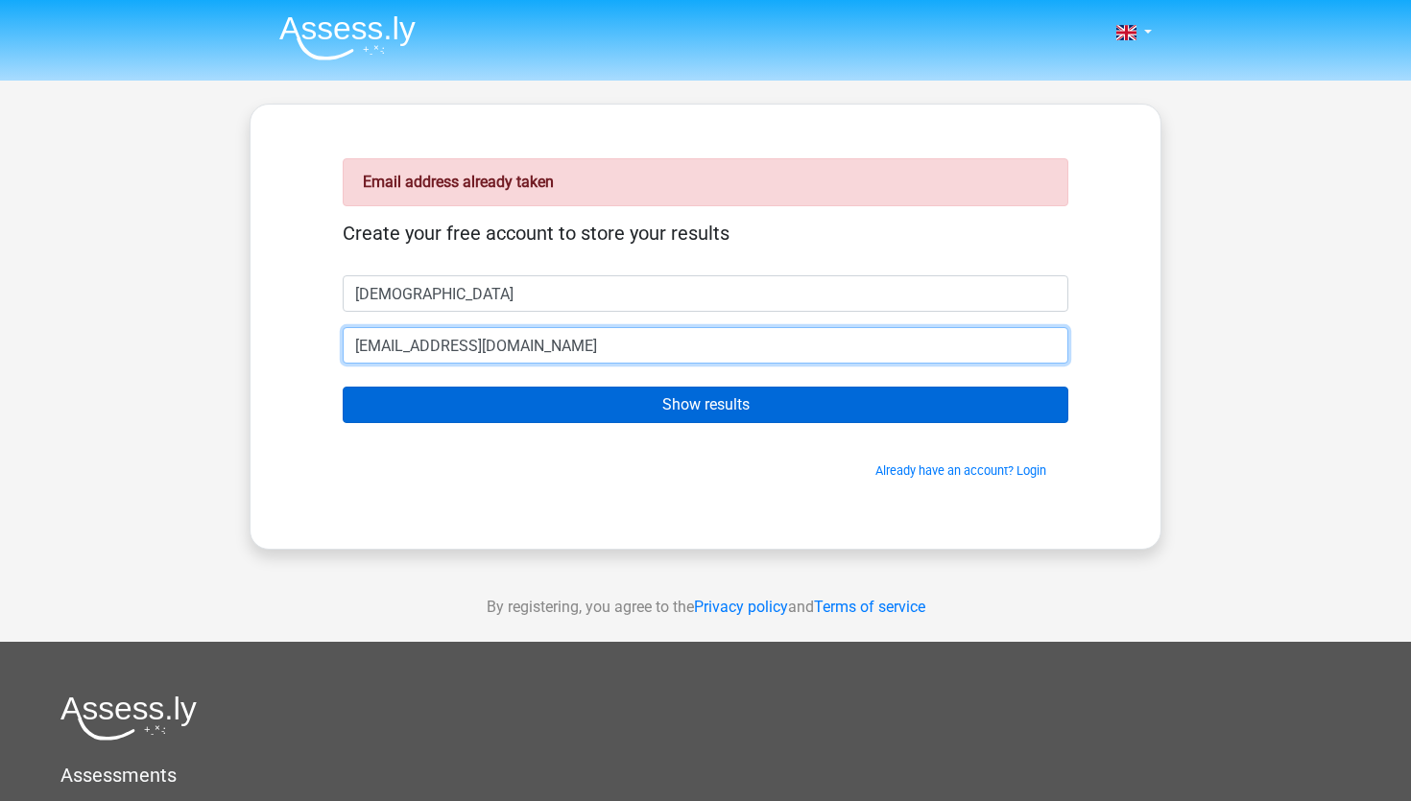
type input "futuretraineeaslah123@gmail.com"
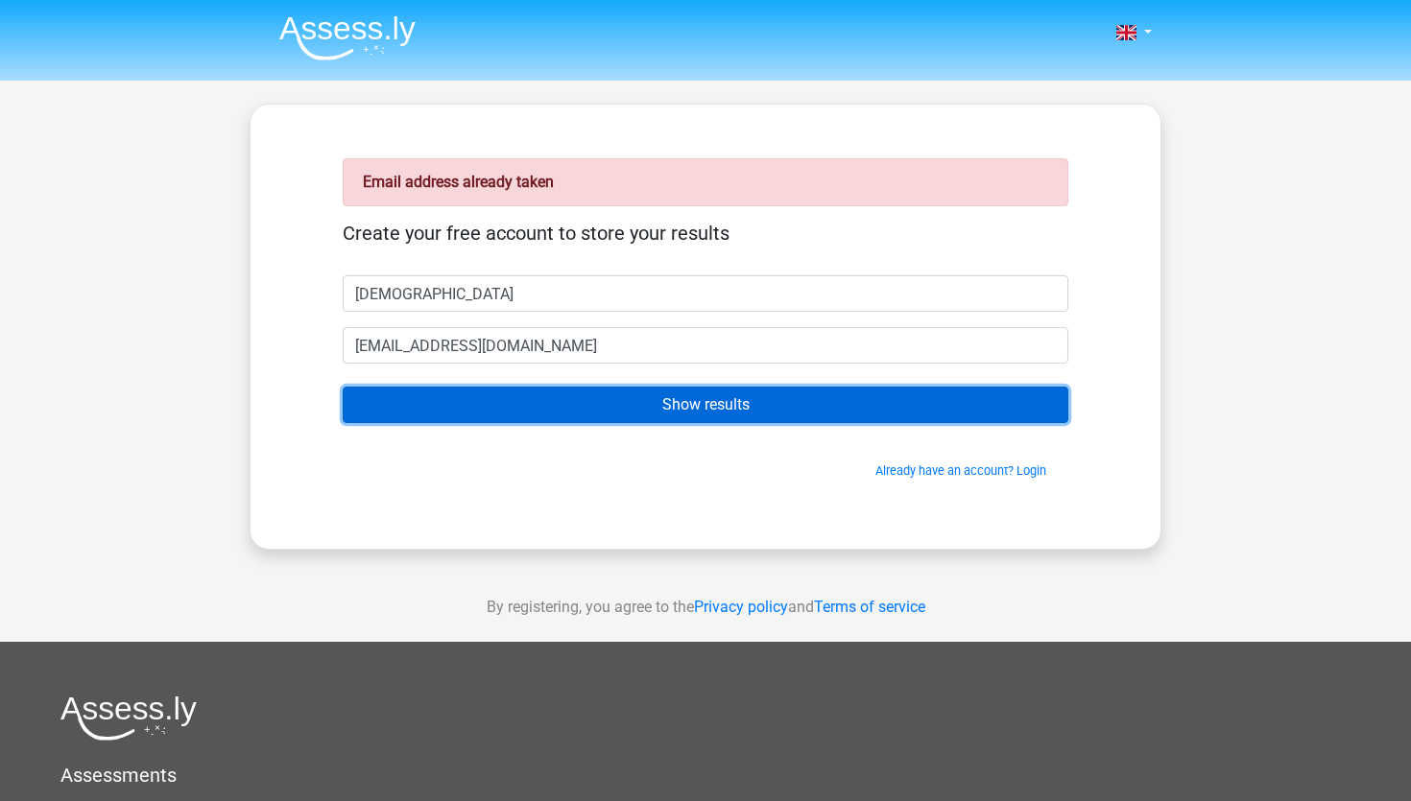
click at [587, 408] on input "Show results" at bounding box center [706, 405] width 726 height 36
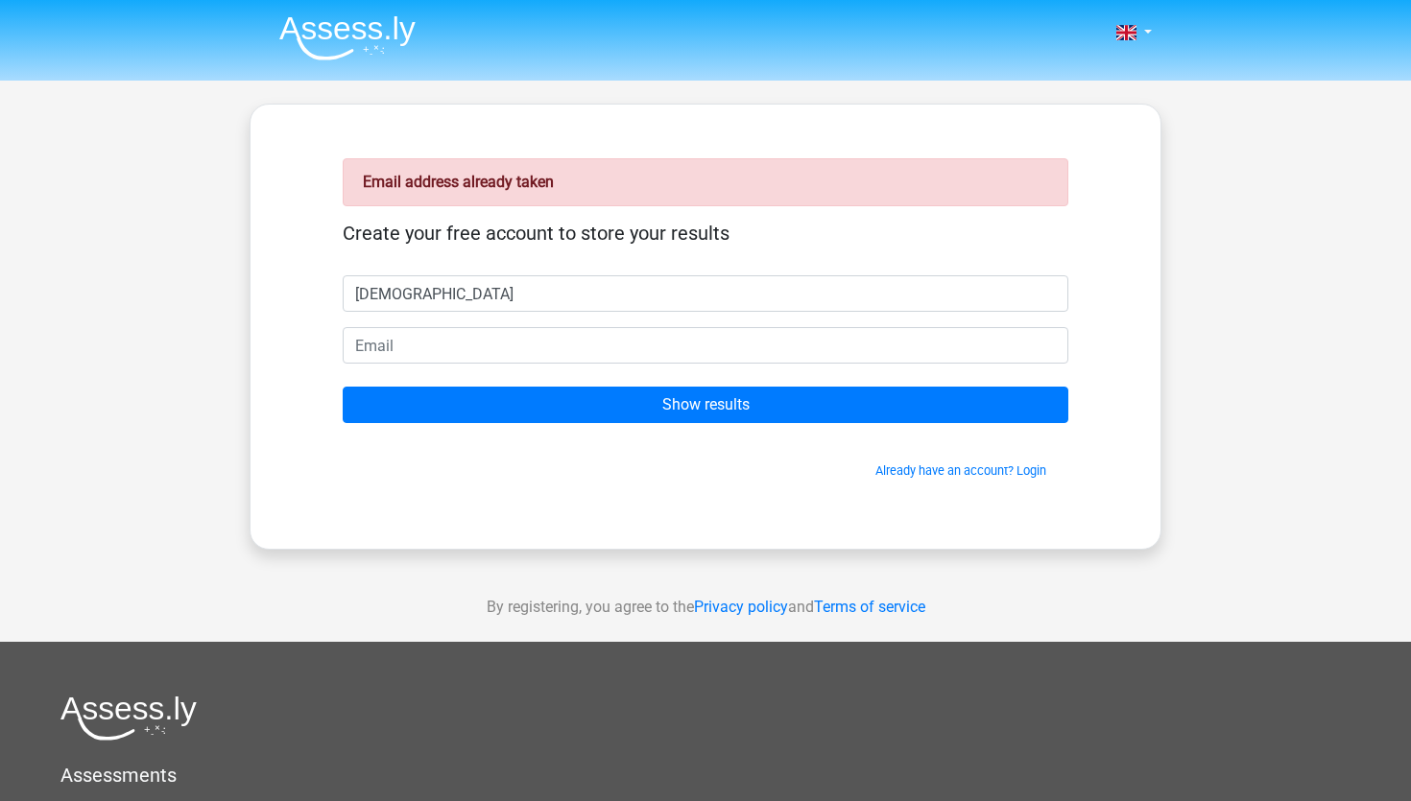
type input "[DEMOGRAPHIC_DATA]"
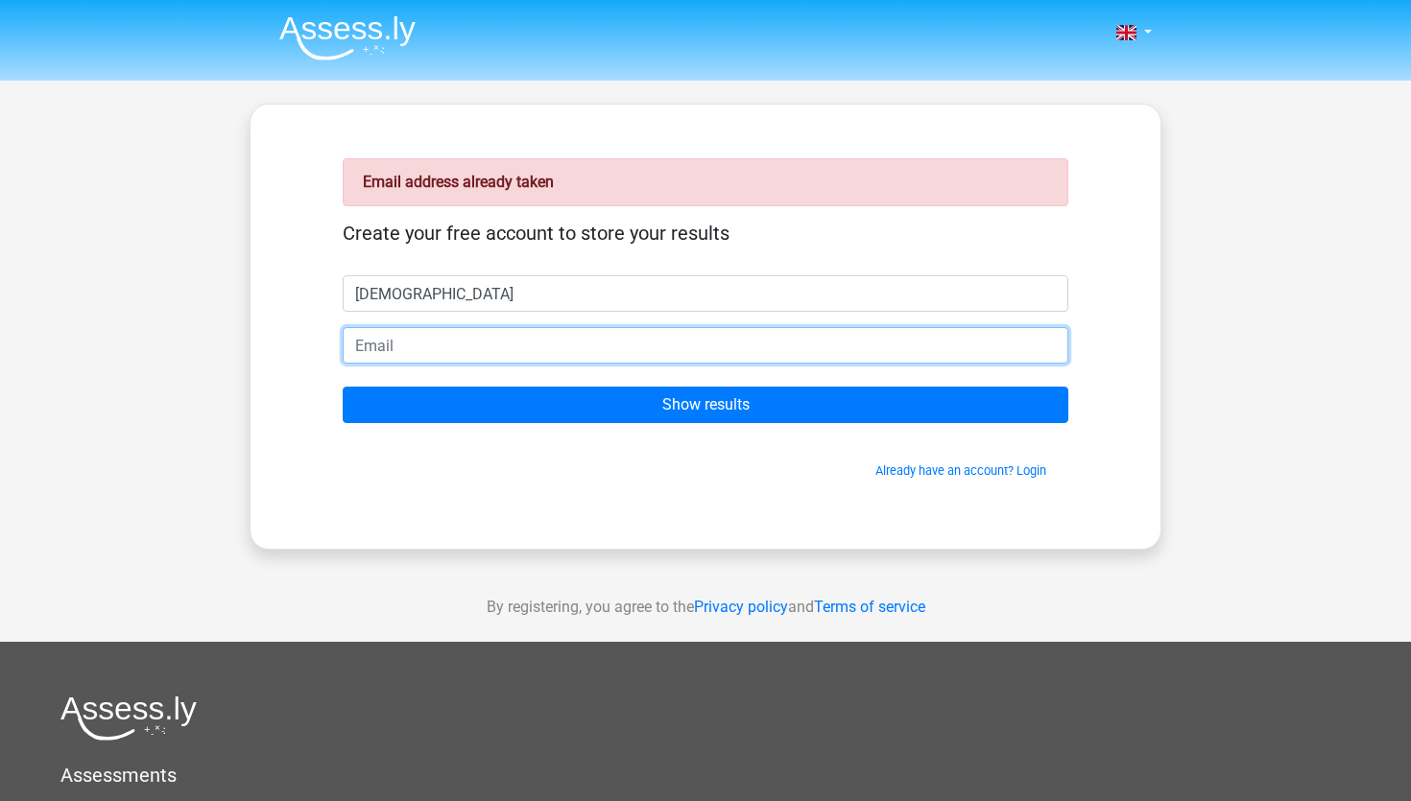
click at [552, 348] on input "email" at bounding box center [706, 345] width 726 height 36
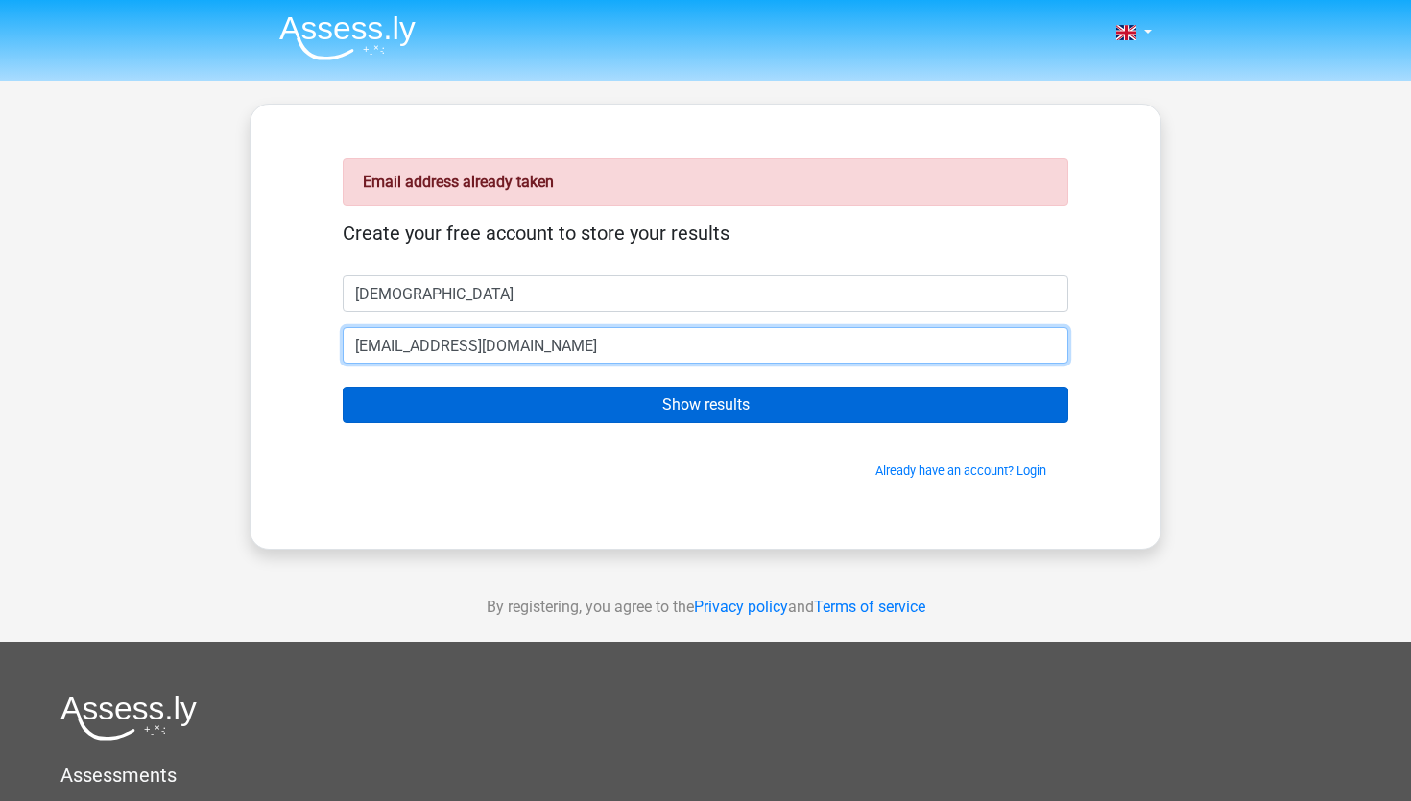
type input "[EMAIL_ADDRESS][DOMAIN_NAME]"
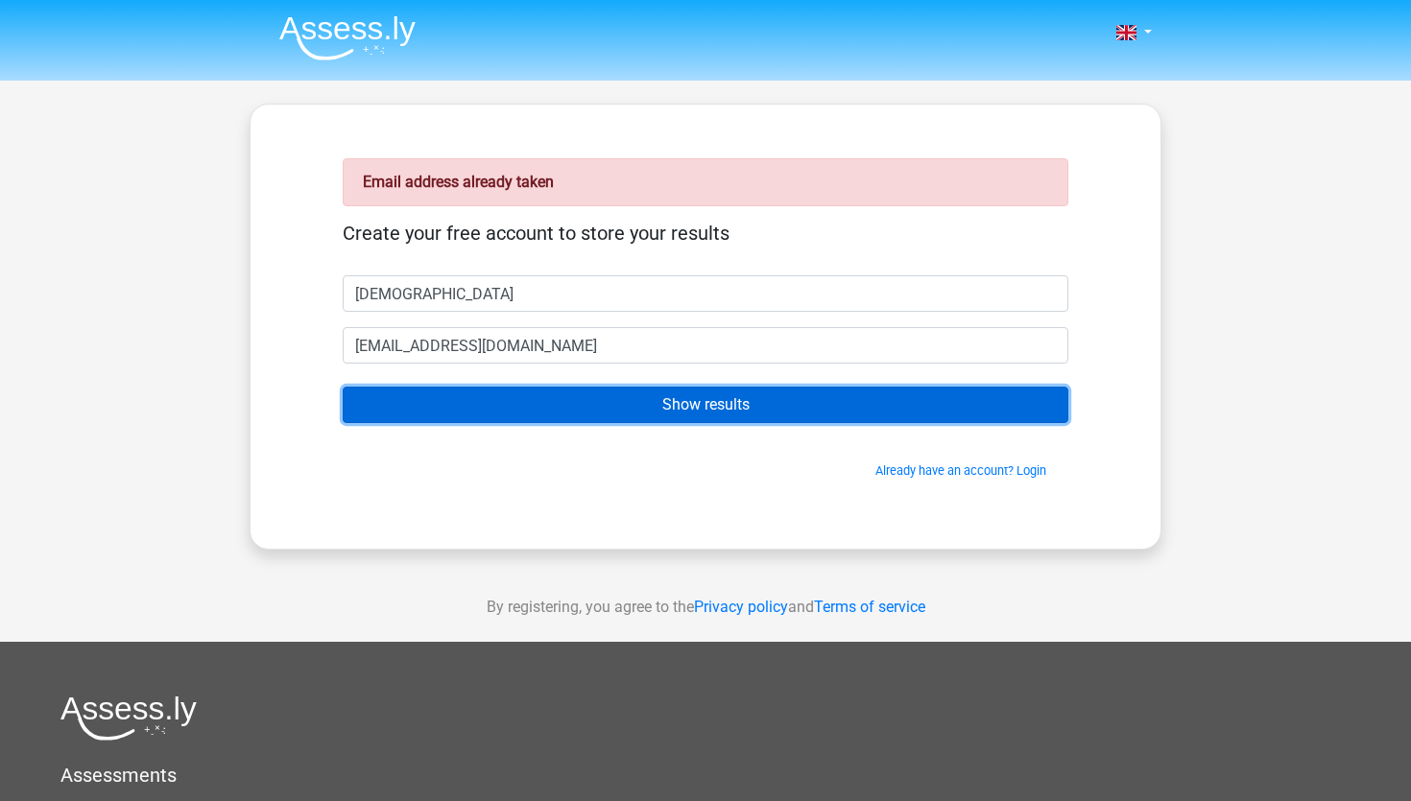
click at [654, 393] on input "Show results" at bounding box center [706, 405] width 726 height 36
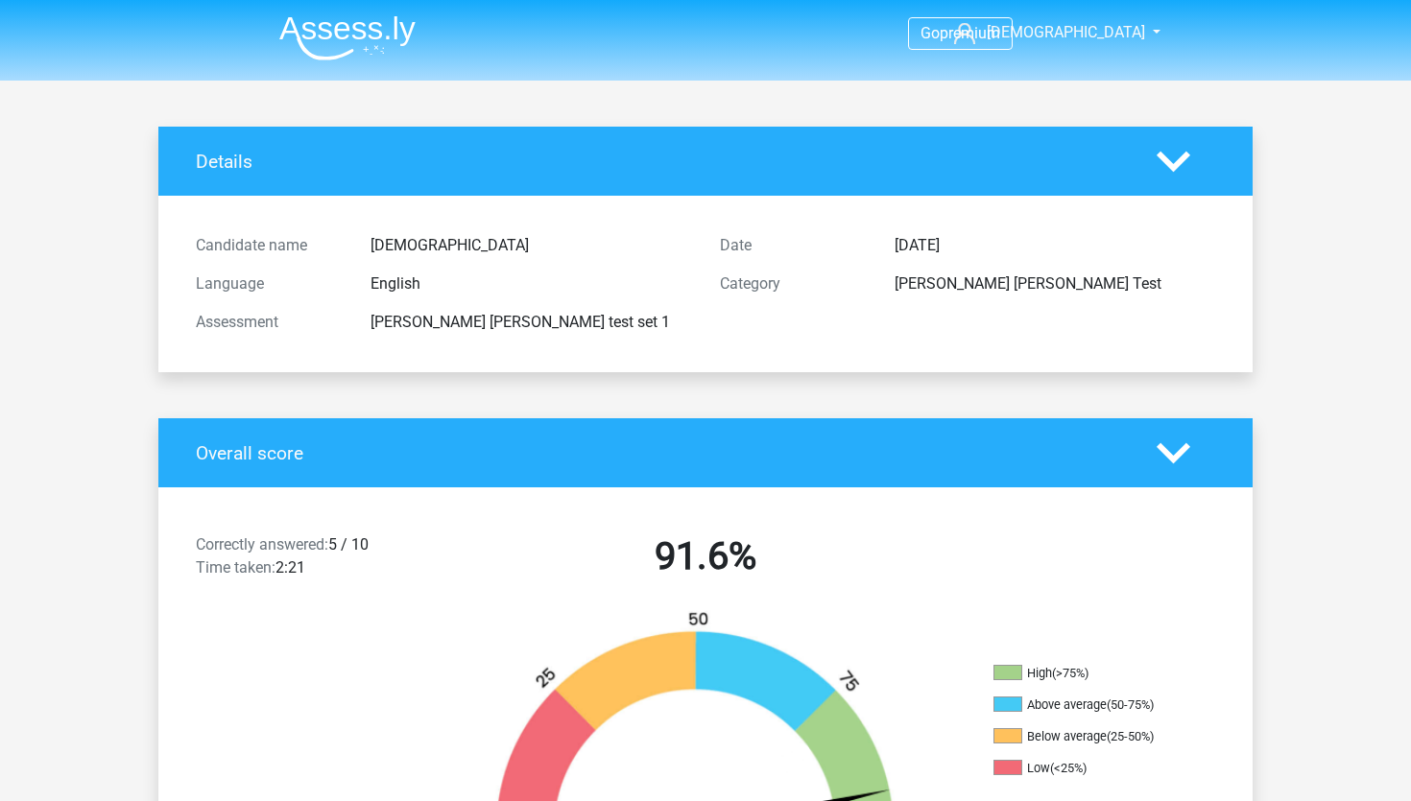
click at [849, 551] on h2 "91.6%" at bounding box center [705, 557] width 495 height 46
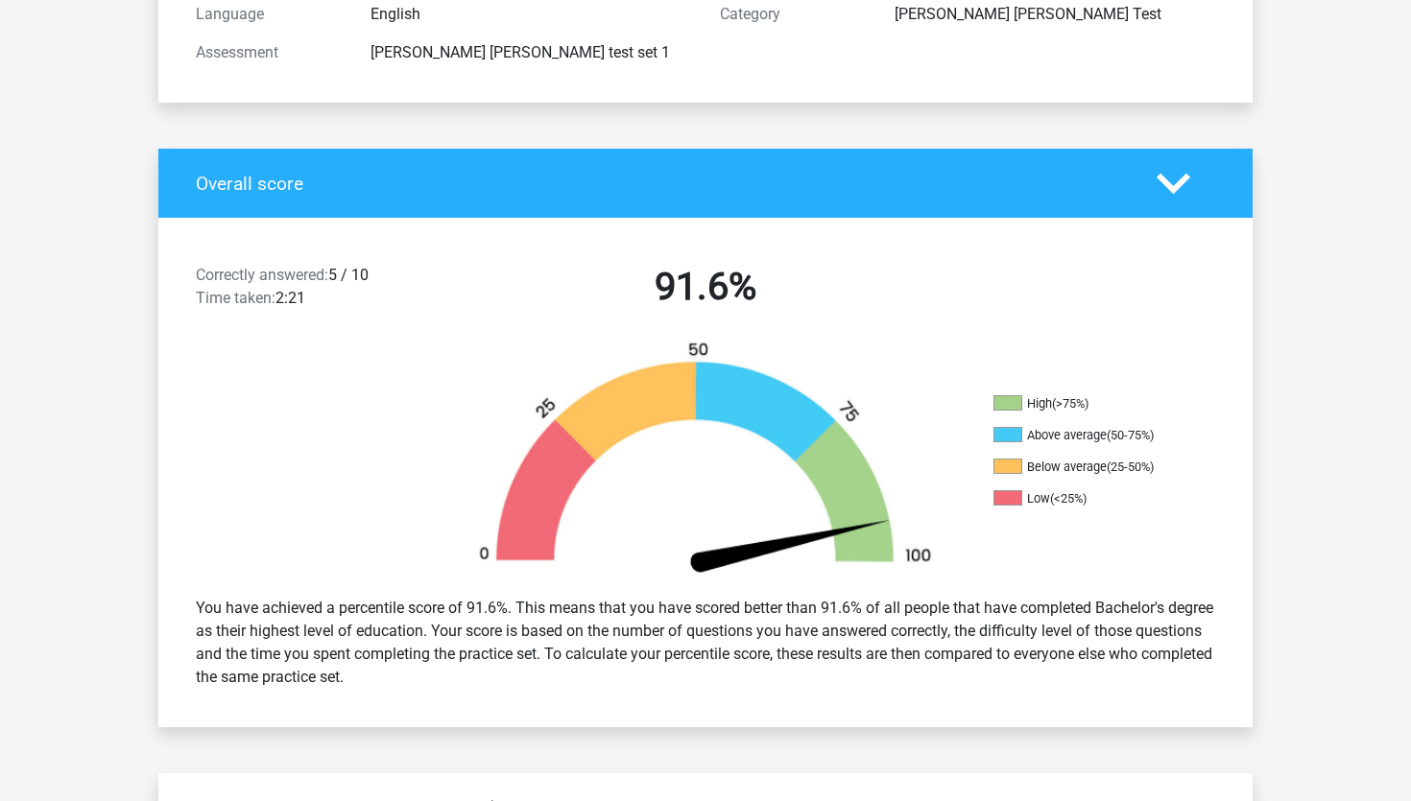
scroll to position [307, 0]
